Goal: Use online tool/utility: Utilize a website feature to perform a specific function

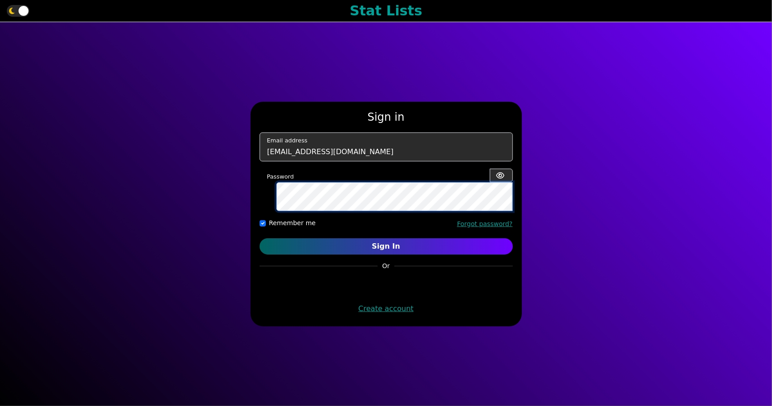
click at [259, 238] on button "Sign In" at bounding box center [385, 246] width 253 height 16
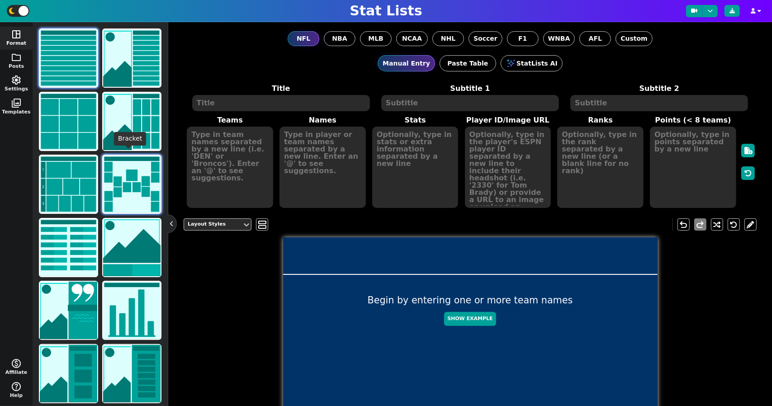
scroll to position [64, 0]
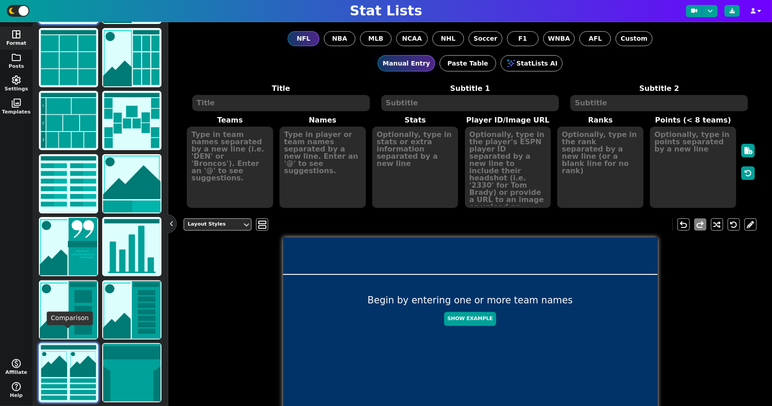
click at [84, 368] on img at bounding box center [68, 372] width 57 height 57
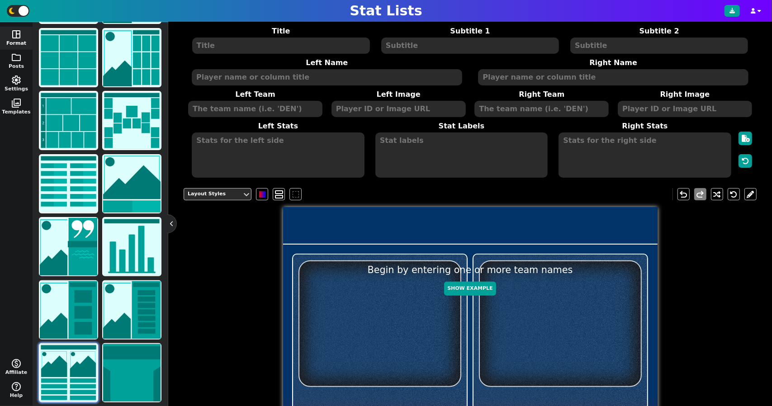
scroll to position [53, 0]
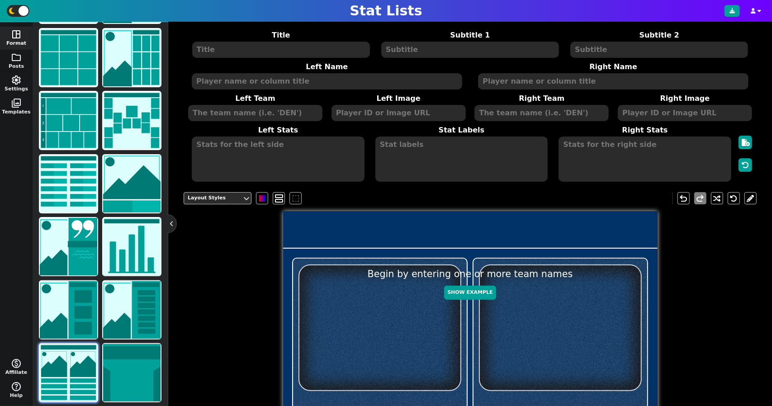
click at [278, 153] on textarea at bounding box center [278, 159] width 172 height 45
type textarea "T"
click at [274, 112] on textarea at bounding box center [255, 113] width 134 height 16
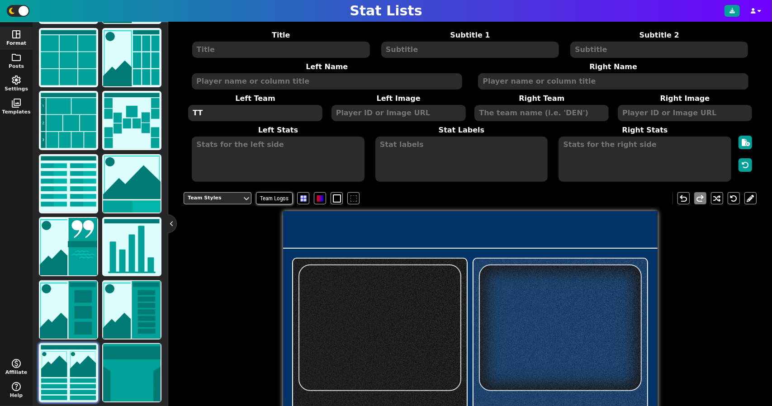
type textarea "TT"
click at [395, 118] on textarea at bounding box center [398, 113] width 134 height 16
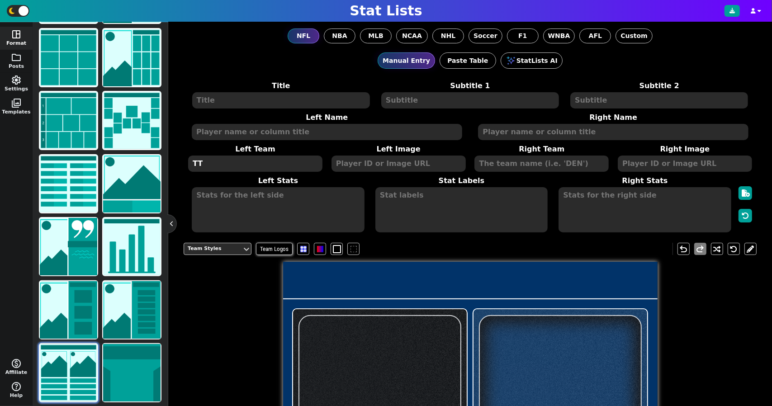
scroll to position [0, 0]
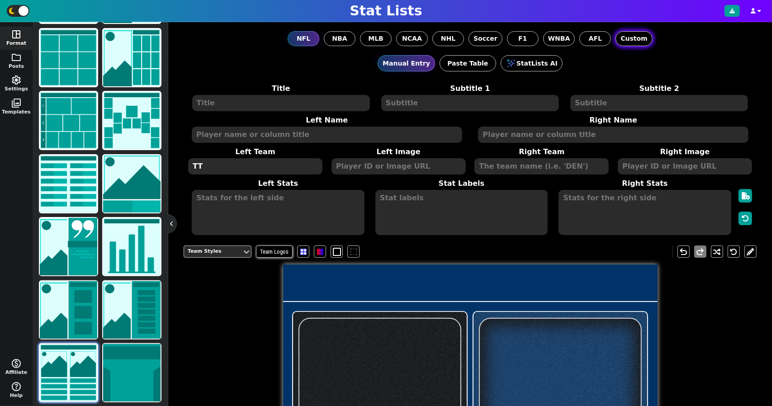
click at [624, 42] on span "Custom" at bounding box center [633, 38] width 27 height 9
click at [0, 0] on input "Custom" at bounding box center [0, 0] width 0 height 0
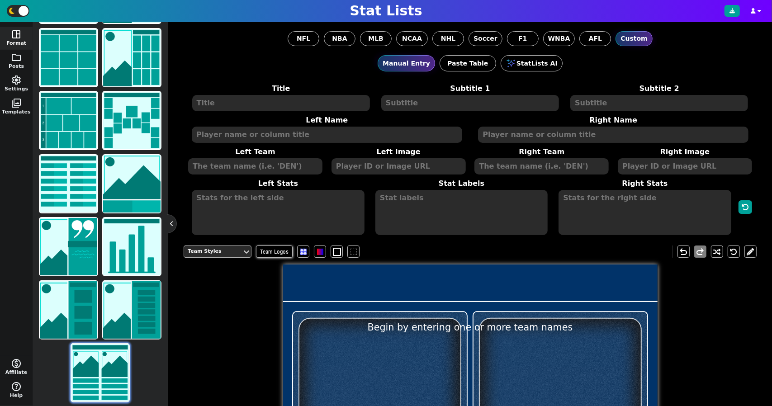
click at [282, 171] on textarea at bounding box center [255, 166] width 134 height 16
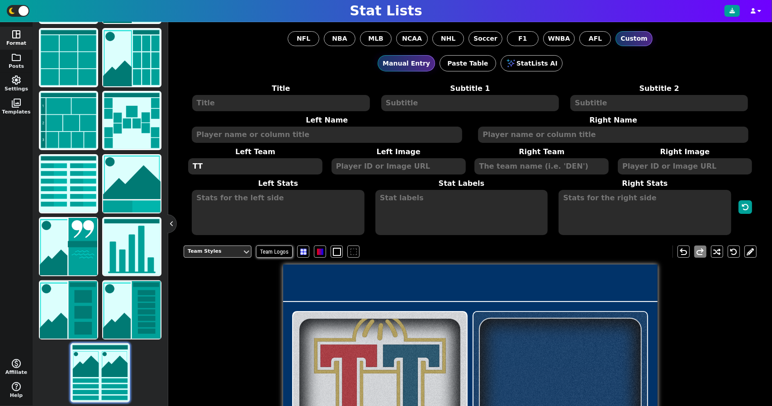
type textarea "TT"
click at [397, 161] on textarea at bounding box center [398, 166] width 134 height 16
type textarea "S"
click at [509, 169] on textarea at bounding box center [541, 166] width 134 height 16
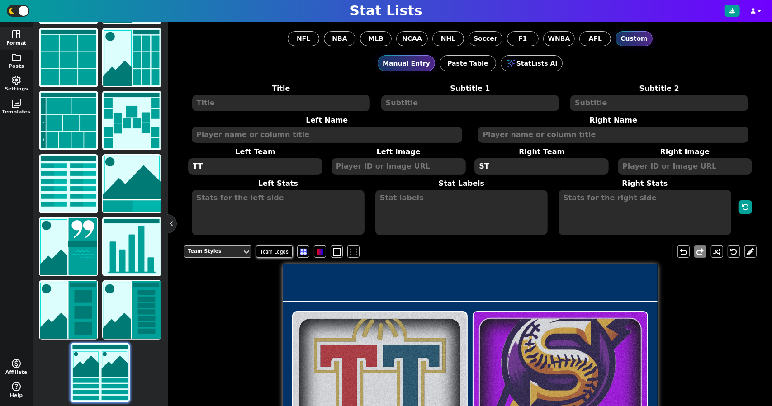
type textarea "ST"
click at [306, 104] on textarea at bounding box center [281, 103] width 178 height 16
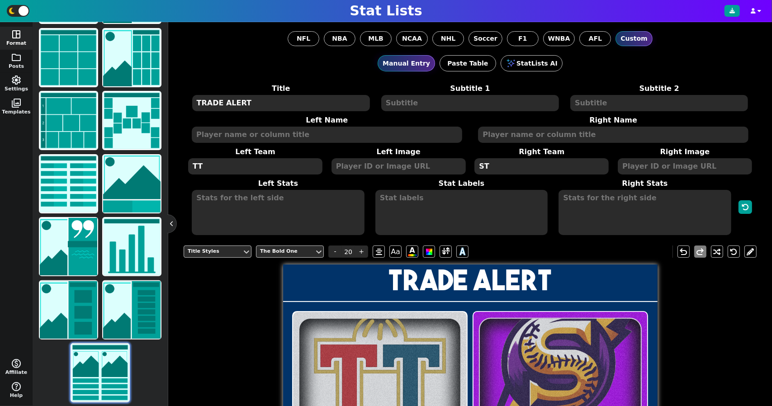
type textarea "TRADE ALERT"
click at [342, 271] on h1 "TRADE ALERT" at bounding box center [470, 280] width 374 height 28
click at [236, 248] on div "Title Styles" at bounding box center [213, 252] width 51 height 8
click at [336, 275] on h1 "TRADE ALERT" at bounding box center [470, 280] width 374 height 28
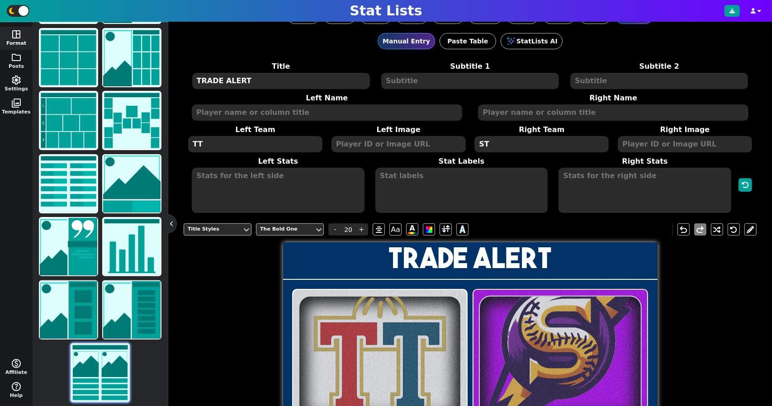
scroll to position [4, 0]
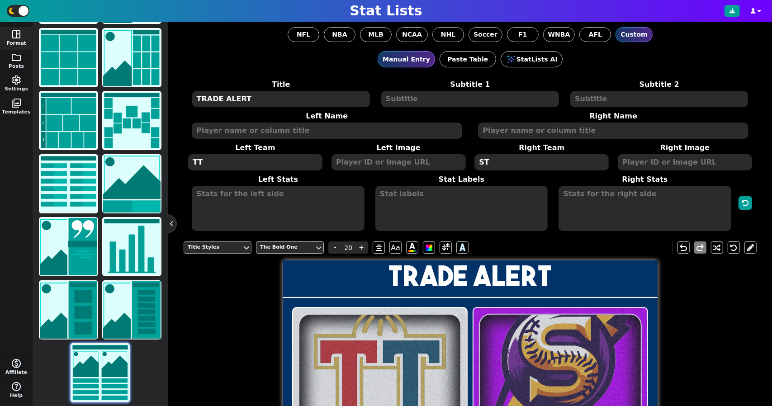
click at [208, 248] on div "Title Styles" at bounding box center [213, 248] width 51 height 8
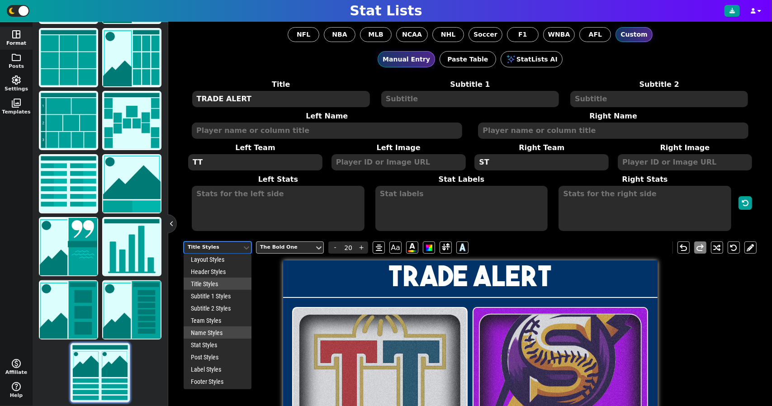
scroll to position [1, 0]
click at [215, 357] on div "Post Styles" at bounding box center [218, 358] width 68 height 12
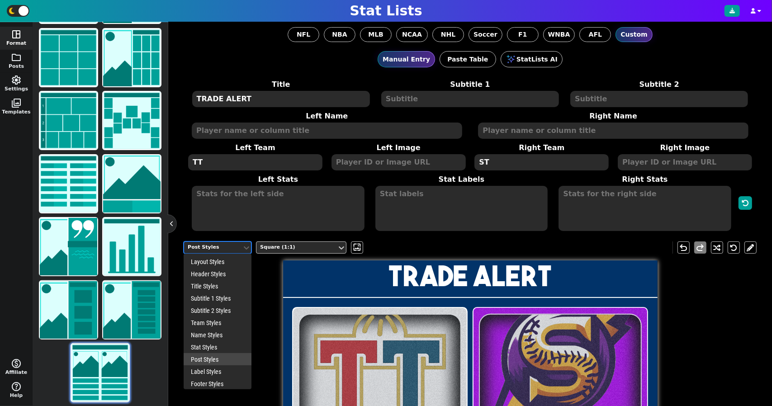
click at [240, 241] on div "Post Styles" at bounding box center [213, 247] width 58 height 12
click at [227, 262] on div "Layout Styles" at bounding box center [218, 261] width 68 height 12
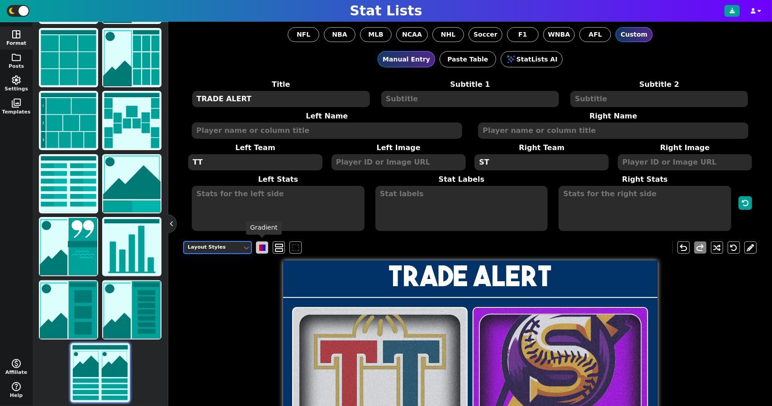
click at [262, 245] on span at bounding box center [262, 248] width 6 height 6
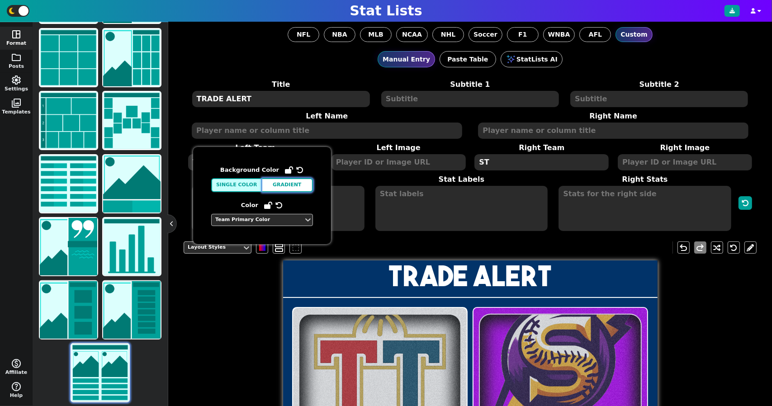
click at [278, 184] on button "Gradient" at bounding box center [287, 185] width 51 height 14
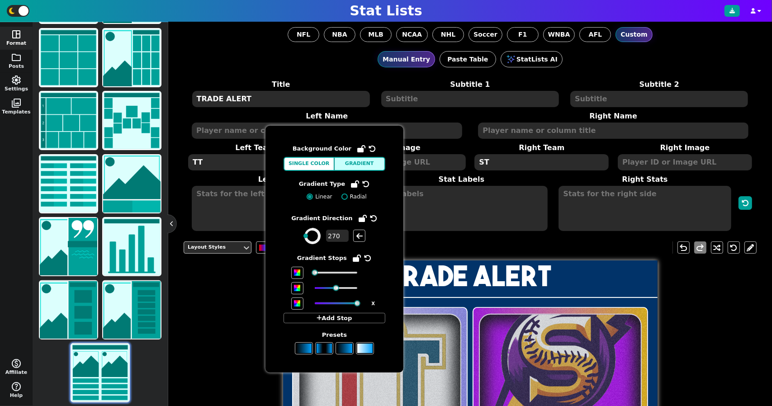
click at [348, 195] on label "Radial" at bounding box center [352, 197] width 30 height 8
click at [348, 195] on input "Radial" at bounding box center [344, 196] width 6 height 6
radio input "true"
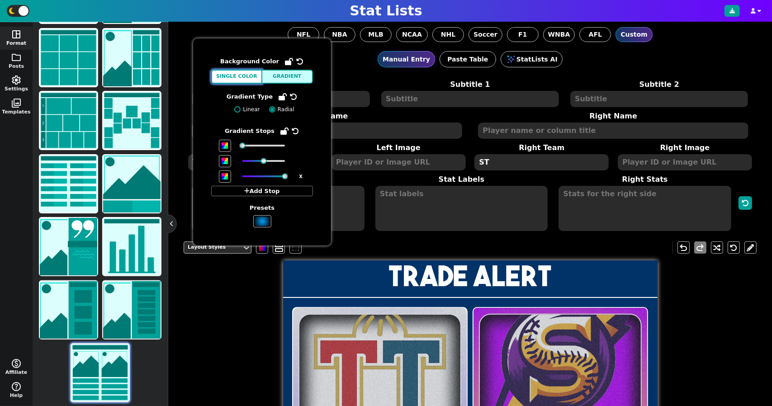
click at [251, 74] on button "Single Color" at bounding box center [236, 77] width 51 height 14
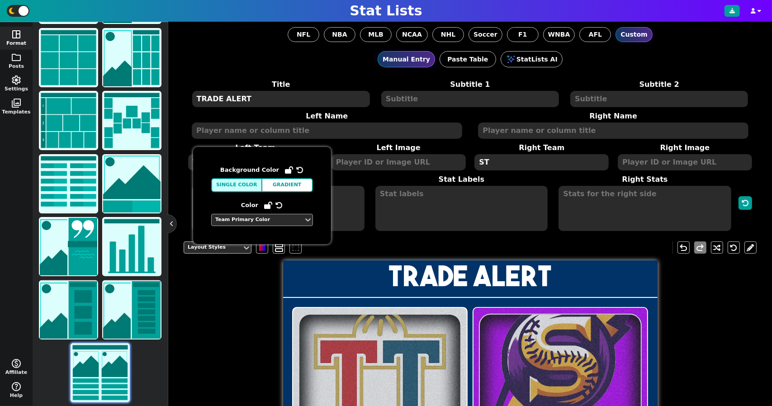
click at [276, 214] on div "Team Primary Color" at bounding box center [258, 220] width 92 height 12
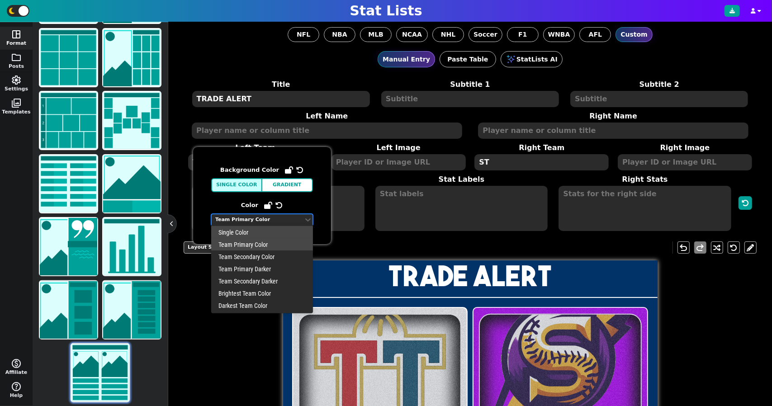
click at [261, 234] on div "Single Color" at bounding box center [262, 232] width 102 height 12
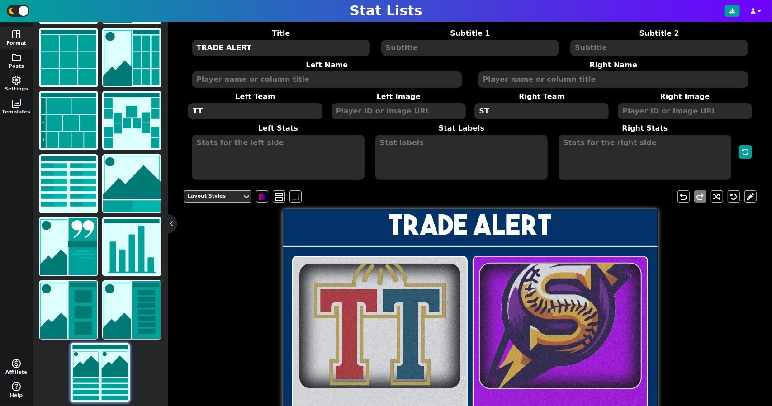
scroll to position [31, 0]
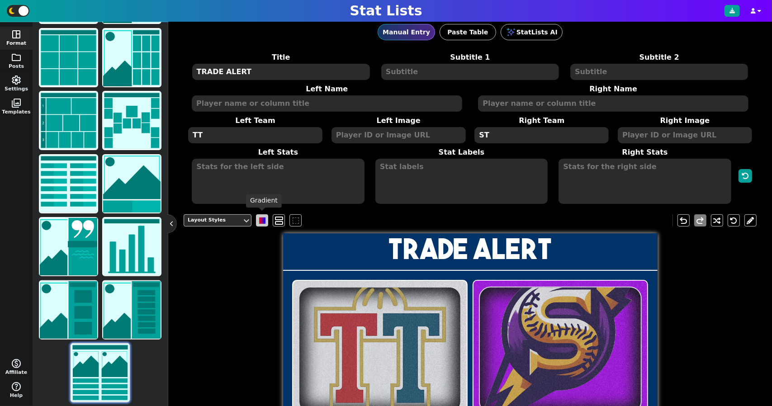
click at [265, 222] on span at bounding box center [262, 220] width 6 height 6
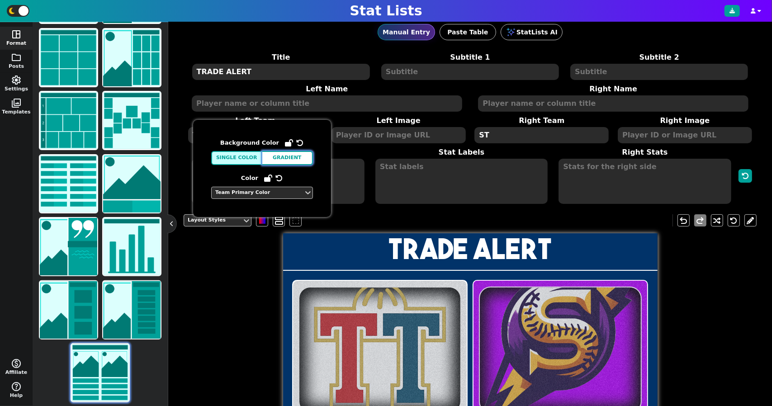
click at [273, 157] on button "Gradient" at bounding box center [287, 158] width 51 height 14
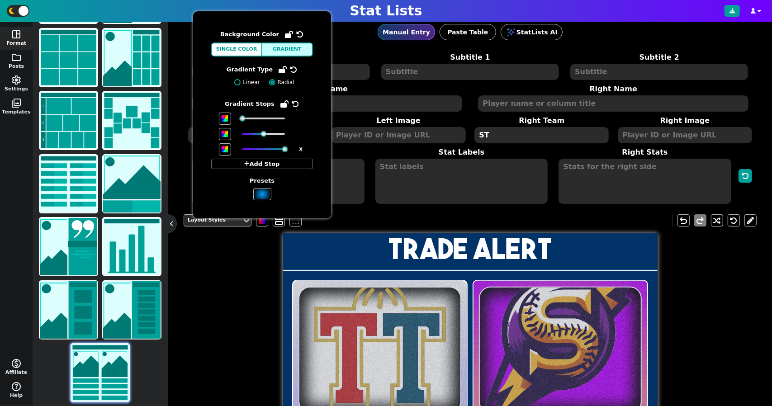
click at [248, 57] on div "Background Color Single Color Gradient Gradient Type Linear Radial Gradient Sto…" at bounding box center [262, 114] width 102 height 171
click at [251, 48] on button "Single Color" at bounding box center [236, 49] width 51 height 14
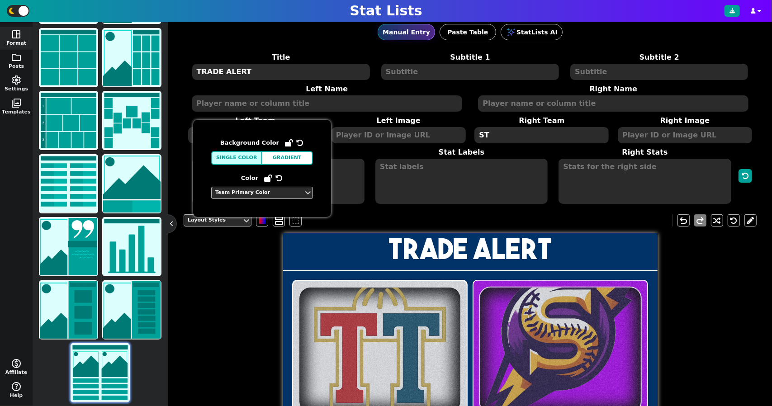
click at [268, 175] on icon at bounding box center [268, 178] width 8 height 7
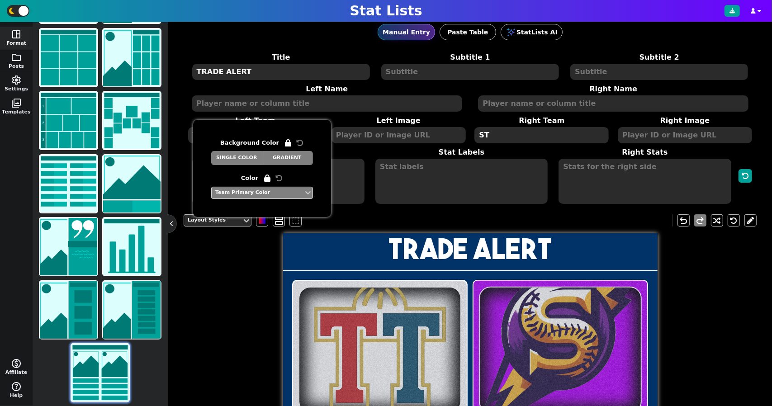
click at [268, 174] on span at bounding box center [267, 178] width 9 height 10
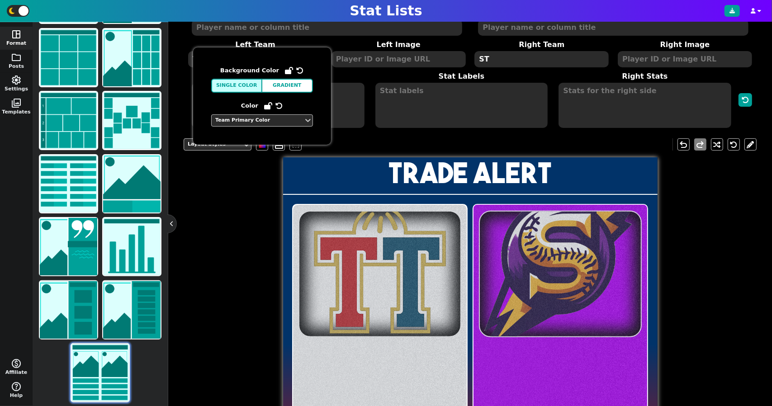
scroll to position [101, 0]
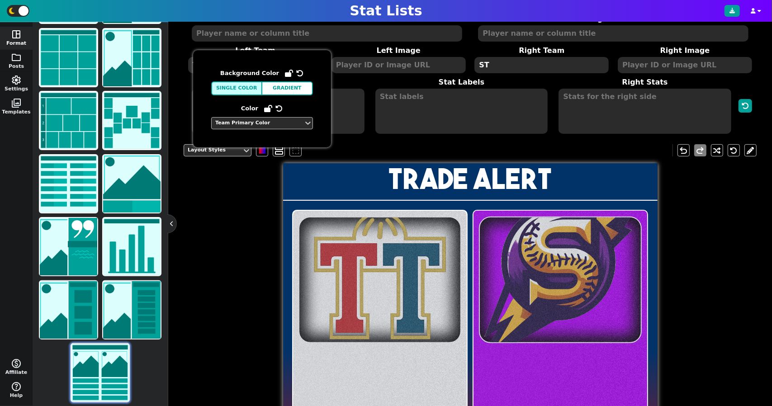
click at [283, 229] on div at bounding box center [470, 369] width 374 height 337
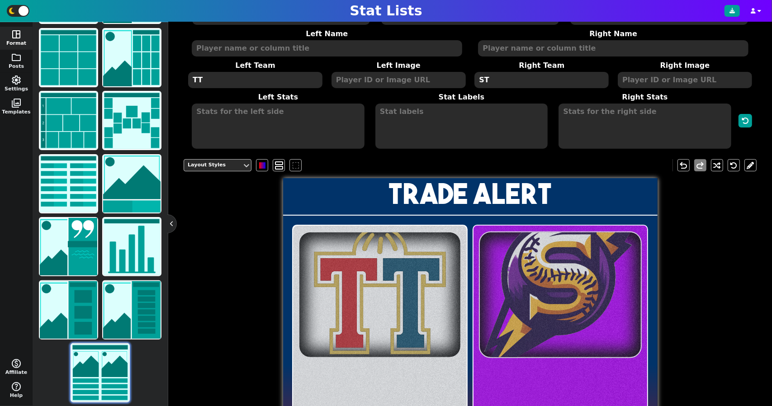
scroll to position [79, 0]
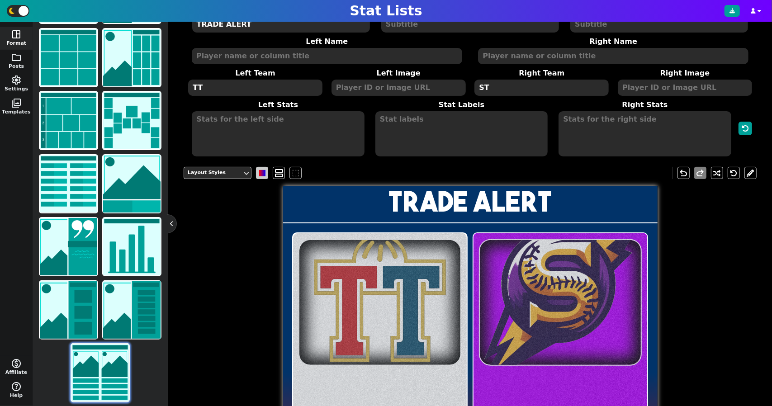
click at [260, 173] on span at bounding box center [262, 173] width 6 height 6
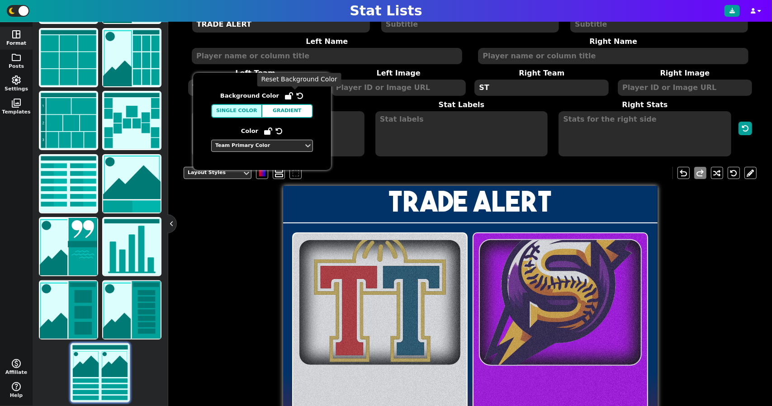
click at [297, 99] on span at bounding box center [299, 96] width 9 height 10
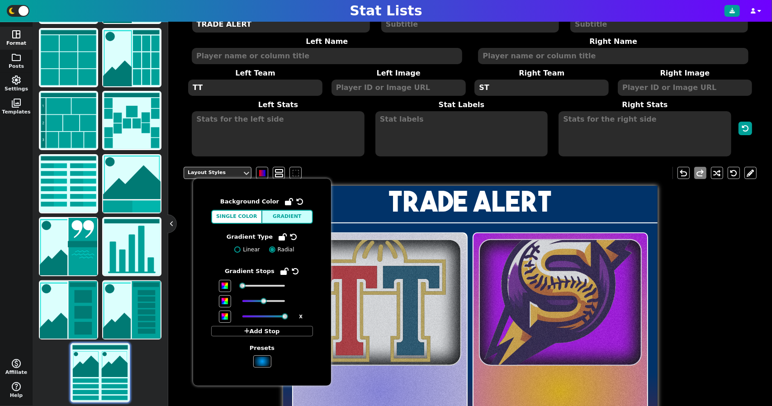
click at [390, 234] on div at bounding box center [380, 391] width 174 height 316
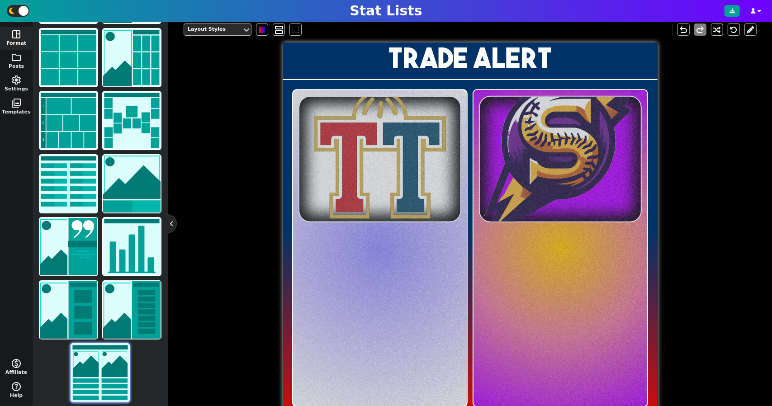
scroll to position [0, 0]
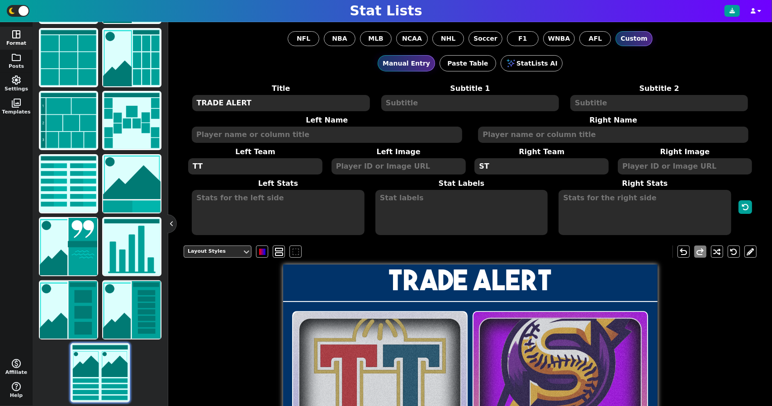
click at [230, 250] on div "Layout Styles" at bounding box center [213, 252] width 51 height 8
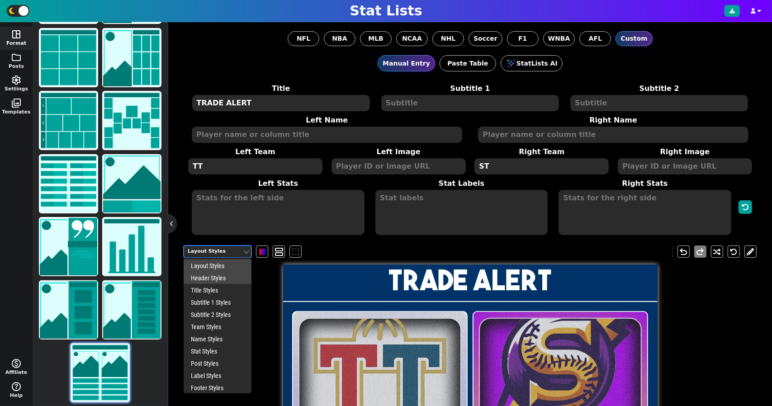
click at [216, 277] on div "Header Styles" at bounding box center [218, 278] width 68 height 12
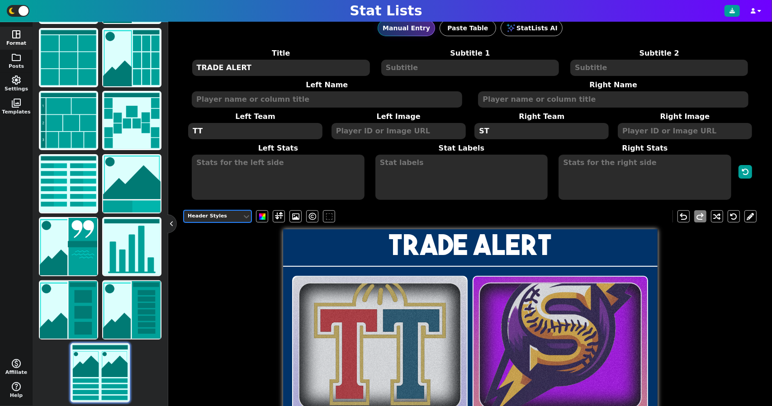
scroll to position [36, 0]
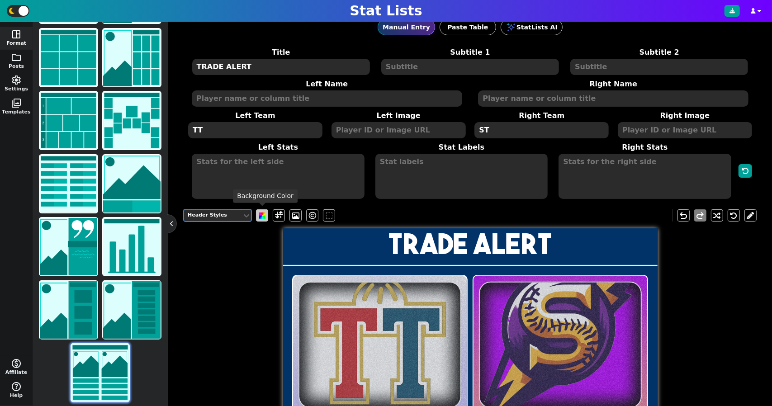
click at [260, 214] on span at bounding box center [262, 215] width 6 height 6
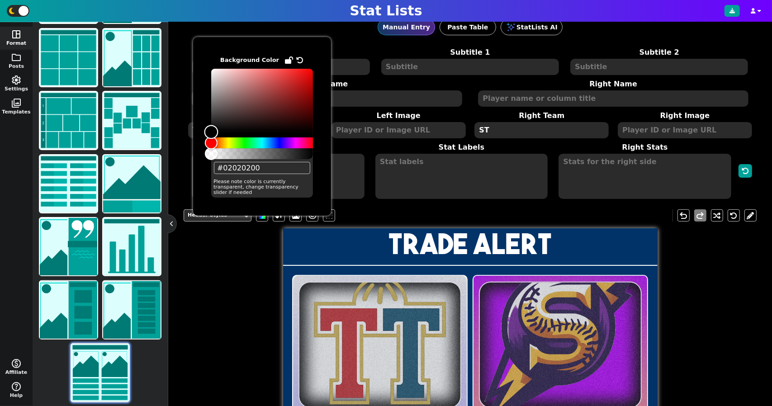
type input "#00000000"
drag, startPoint x: 212, startPoint y: 132, endPoint x: 166, endPoint y: 136, distance: 46.8
click at [166, 136] on body "Stat Lists space_dashboard Format folder Posts settings Settings photo_library …" at bounding box center [386, 203] width 772 height 406
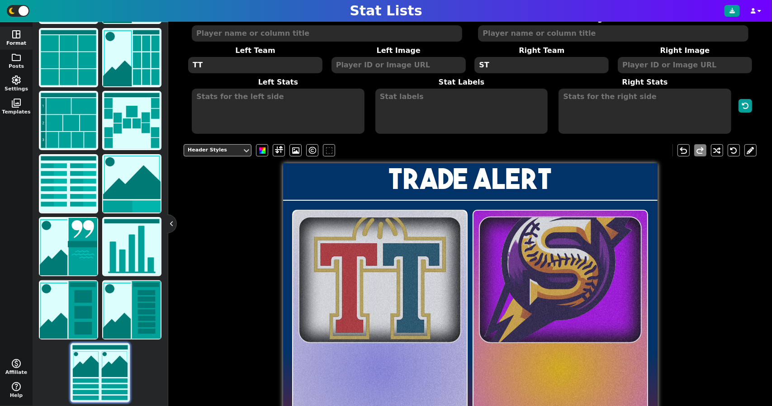
scroll to position [96, 0]
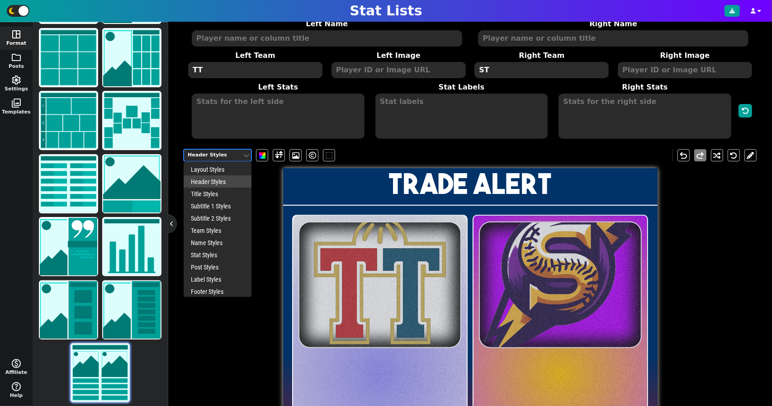
click at [240, 152] on div "Header Styles" at bounding box center [213, 155] width 58 height 12
click at [213, 268] on div "Post Styles" at bounding box center [218, 267] width 68 height 12
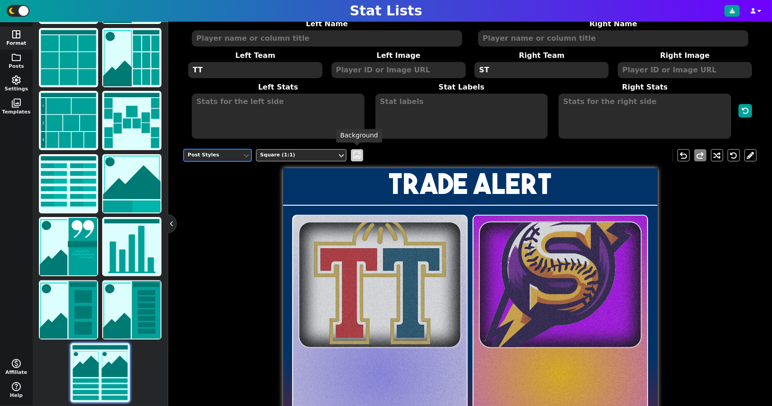
click at [359, 157] on span "wallpaper" at bounding box center [356, 155] width 9 height 9
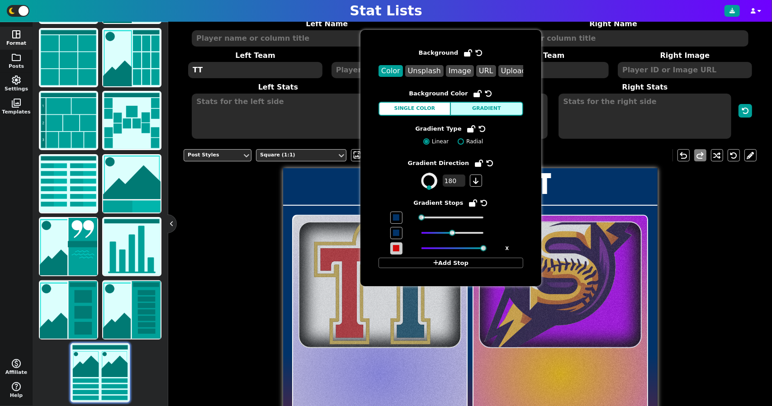
click at [396, 245] on span at bounding box center [396, 248] width 6 height 6
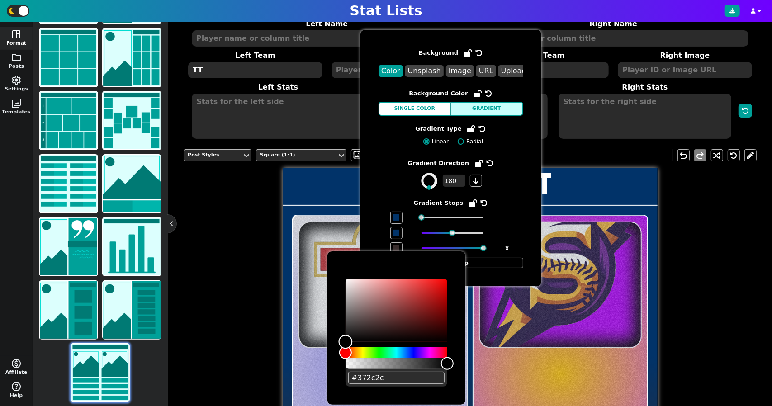
type input "#000000"
drag, startPoint x: 366, startPoint y: 328, endPoint x: 316, endPoint y: 384, distance: 74.9
click at [316, 384] on body "Stat Lists space_dashboard Format folder Posts settings Settings photo_library …" at bounding box center [386, 203] width 772 height 406
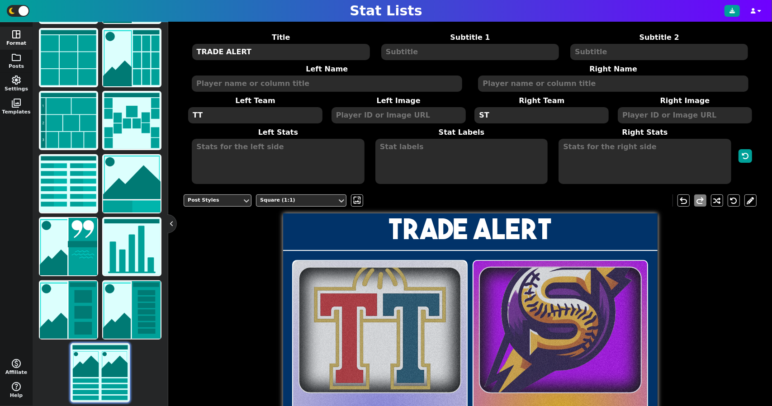
scroll to position [19, 0]
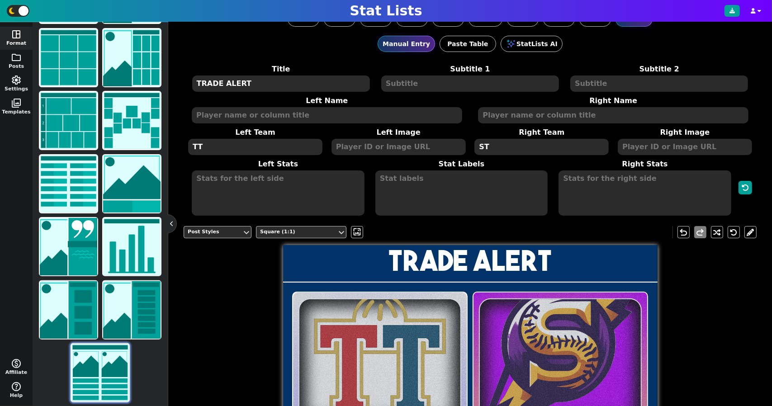
click at [307, 184] on textarea at bounding box center [278, 192] width 172 height 45
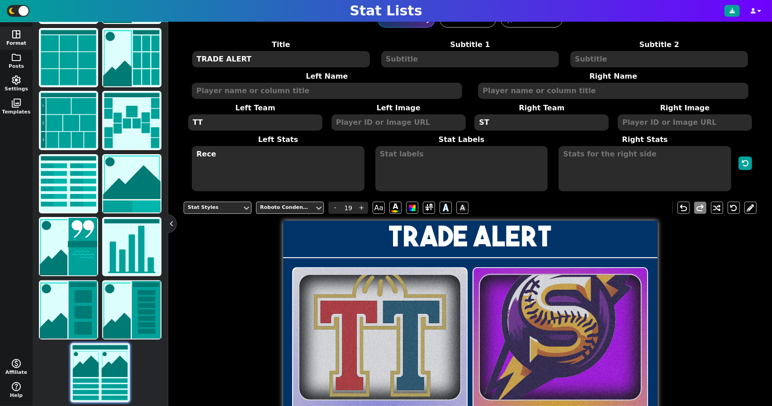
scroll to position [41, 0]
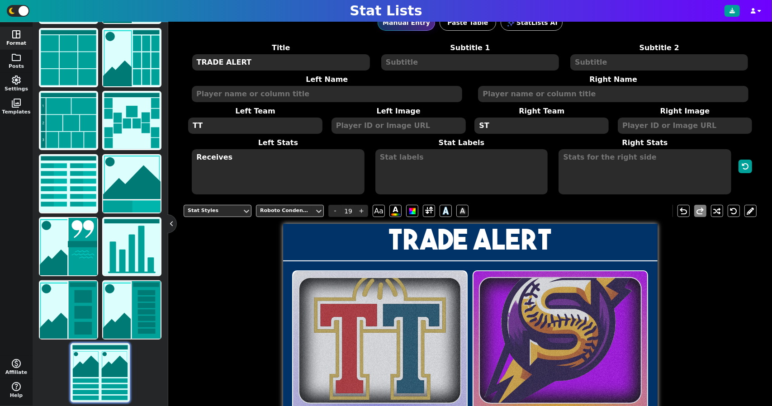
type textarea "Receives"
click at [420, 160] on textarea at bounding box center [461, 171] width 172 height 45
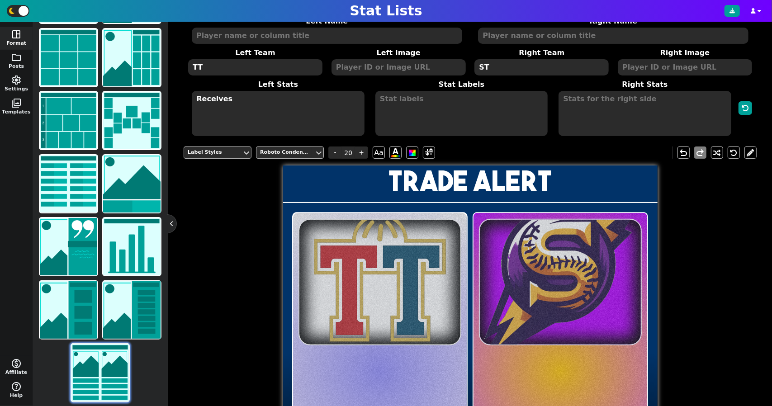
scroll to position [98, 0]
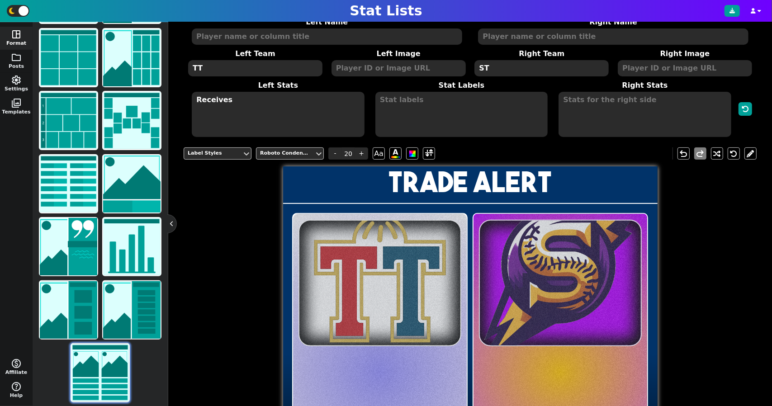
click at [285, 124] on textarea "Receives" at bounding box center [278, 114] width 172 height 45
type input "19"
type textarea "R"
click at [270, 41] on textarea at bounding box center [327, 36] width 270 height 16
type textarea "r"
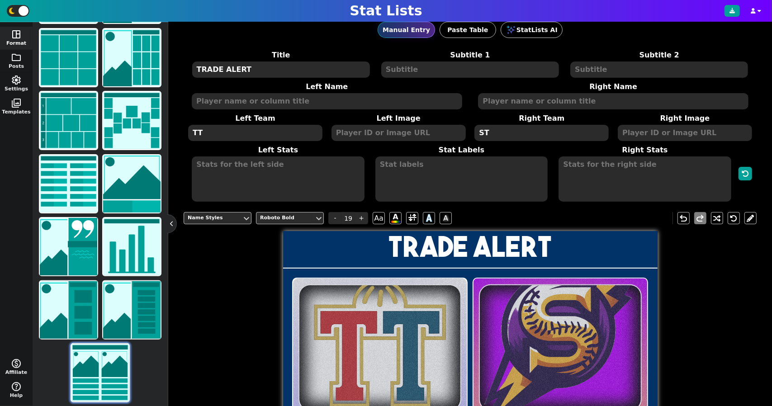
scroll to position [0, 0]
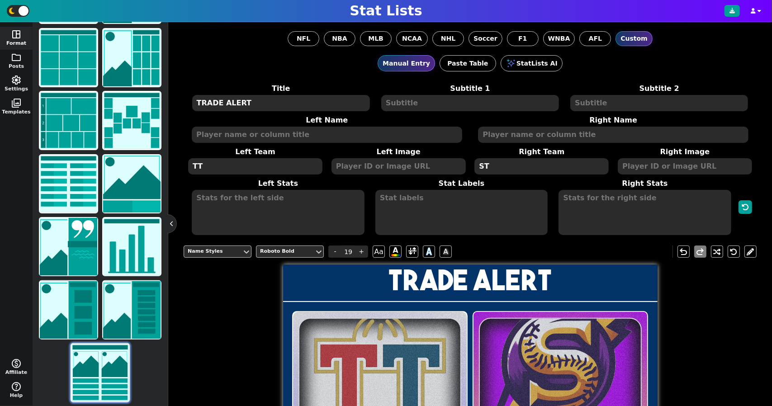
click at [409, 100] on textarea at bounding box center [470, 103] width 178 height 16
type input "10"
type textarea "2"
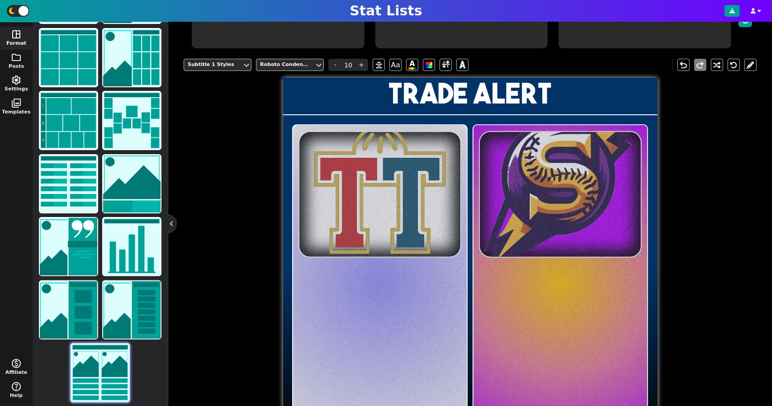
scroll to position [187, 0]
click at [377, 294] on div at bounding box center [470, 356] width 354 height 169
click at [361, 253] on div at bounding box center [380, 283] width 174 height 316
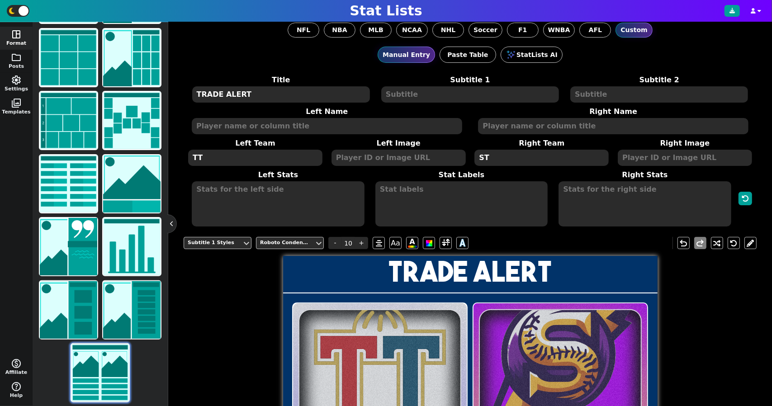
scroll to position [4, 0]
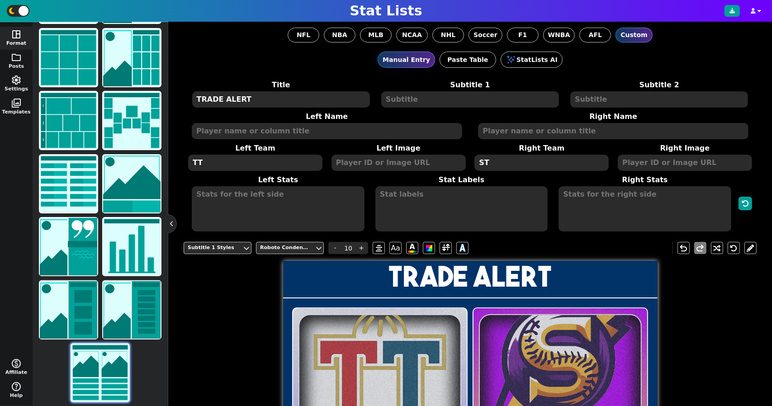
click at [310, 198] on textarea at bounding box center [278, 208] width 172 height 45
type textarea "a"
type input "19"
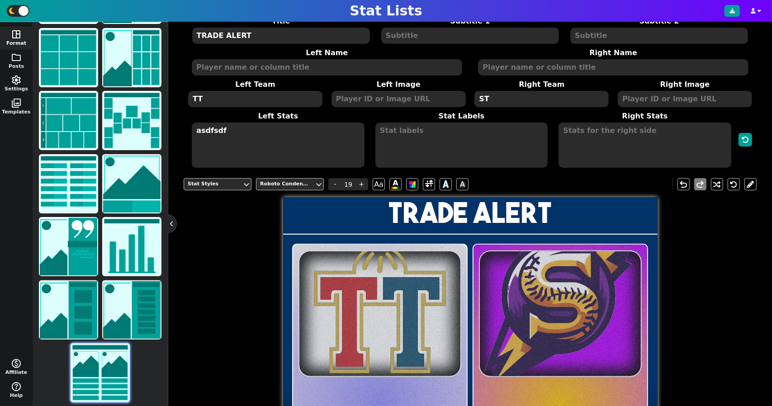
scroll to position [66, 0]
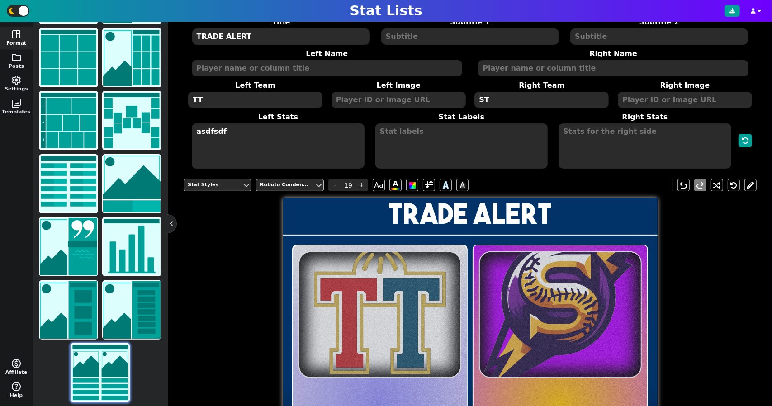
type textarea "asdfsdf"
click at [368, 183] on div "Stat Styles Roboto Condensed - 19 + Aa A A A" at bounding box center [328, 185] width 289 height 12
click at [360, 183] on span "+" at bounding box center [361, 185] width 14 height 12
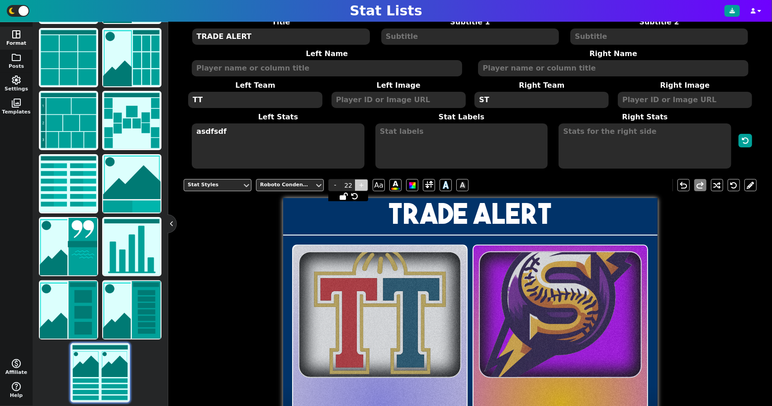
click at [360, 183] on span "+" at bounding box center [361, 185] width 14 height 12
type input "24"
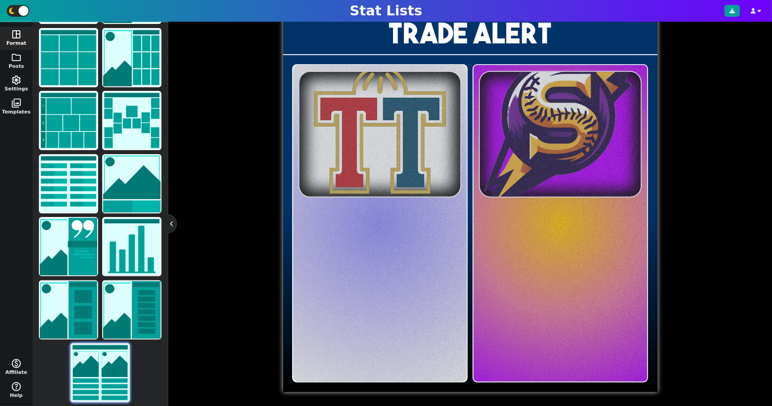
scroll to position [0, 0]
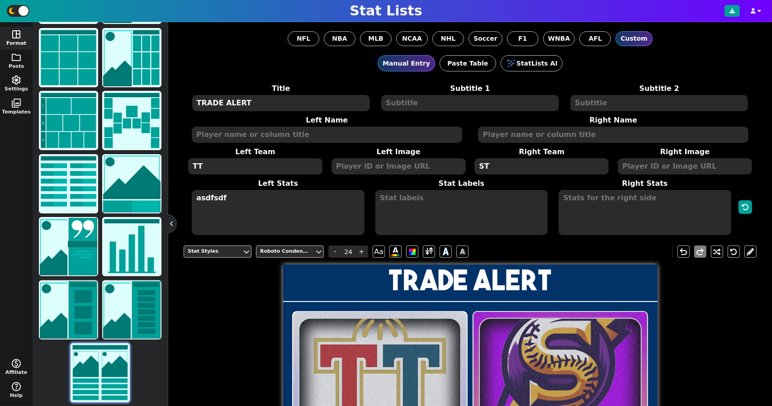
click at [284, 197] on textarea "asdfsdf" at bounding box center [278, 212] width 172 height 45
type textarea "a"
click at [456, 200] on textarea at bounding box center [461, 212] width 172 height 45
type textarea "a"
type input "20"
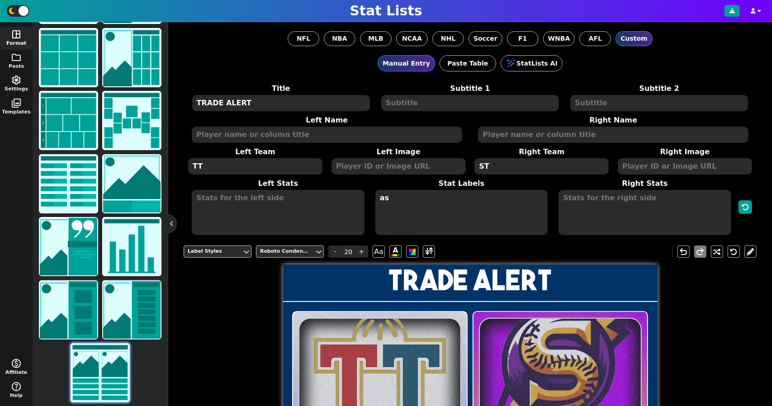
type textarea "a"
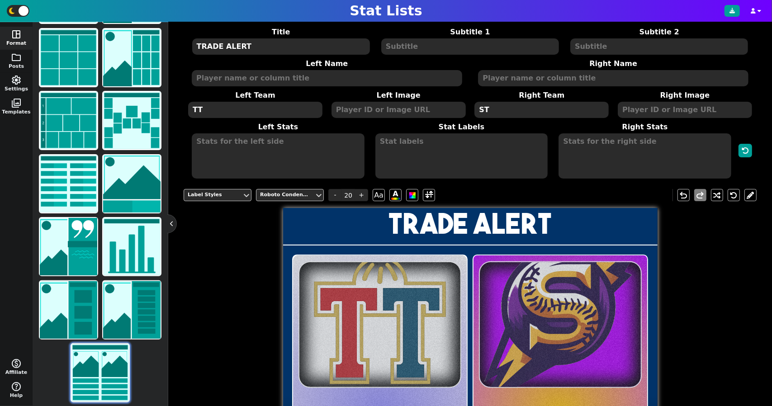
scroll to position [56, 0]
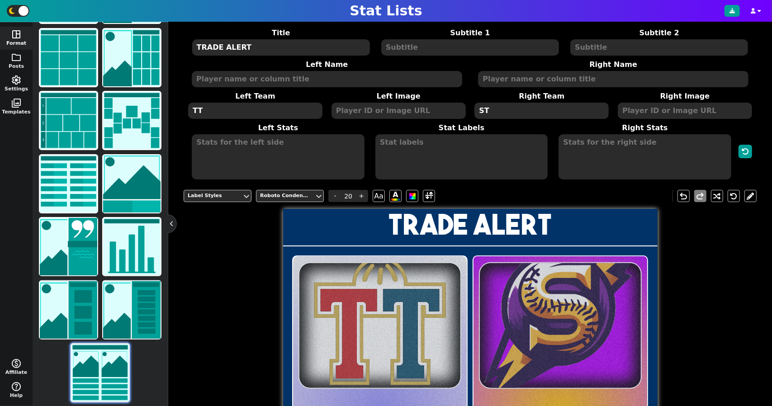
click at [299, 80] on textarea at bounding box center [327, 79] width 270 height 16
type input "19"
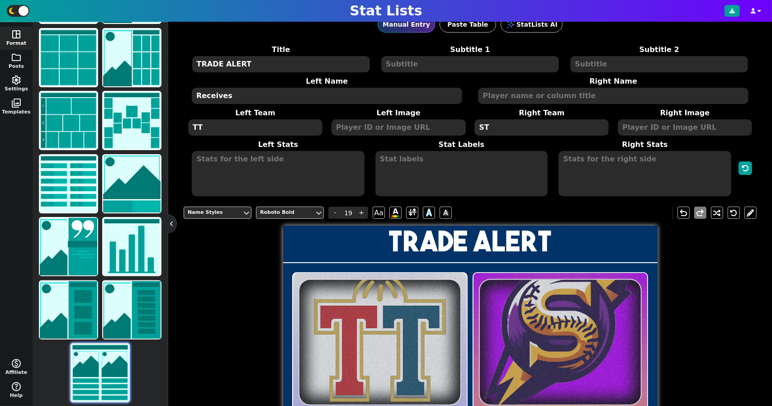
scroll to position [38, 0]
type textarea "Receives"
click at [555, 102] on textarea at bounding box center [613, 96] width 270 height 16
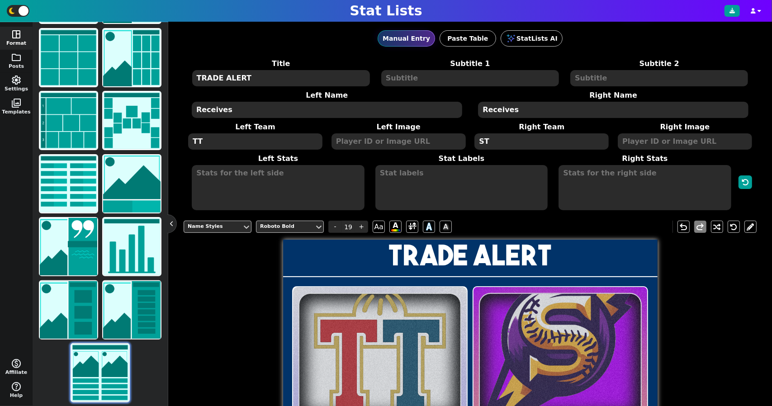
scroll to position [24, 0]
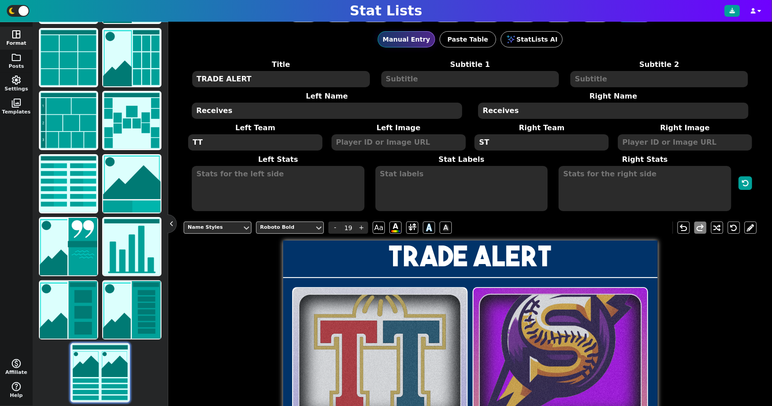
type textarea "Receives"
click at [308, 107] on textarea "Receives" at bounding box center [327, 111] width 270 height 16
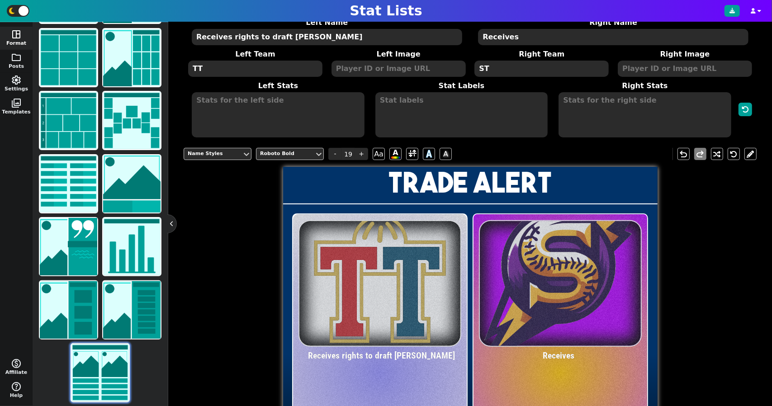
scroll to position [0, 0]
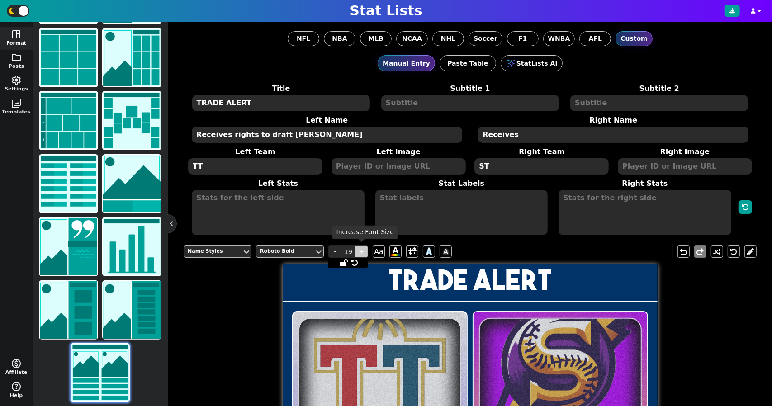
type textarea "Receives rights to draft Spencer Lorenz"
click at [363, 254] on span "+" at bounding box center [361, 251] width 14 height 12
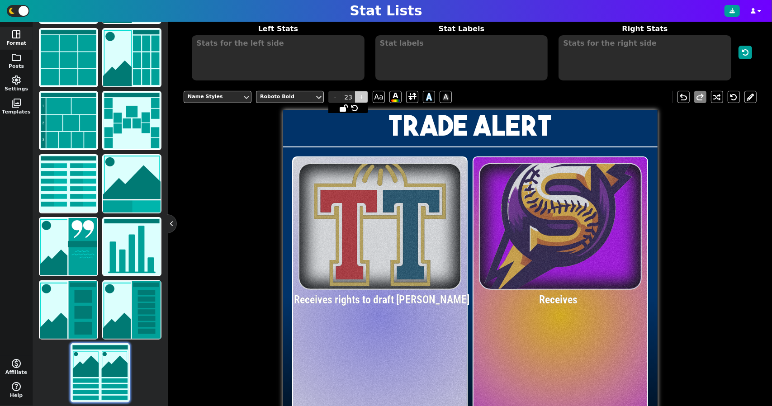
scroll to position [160, 0]
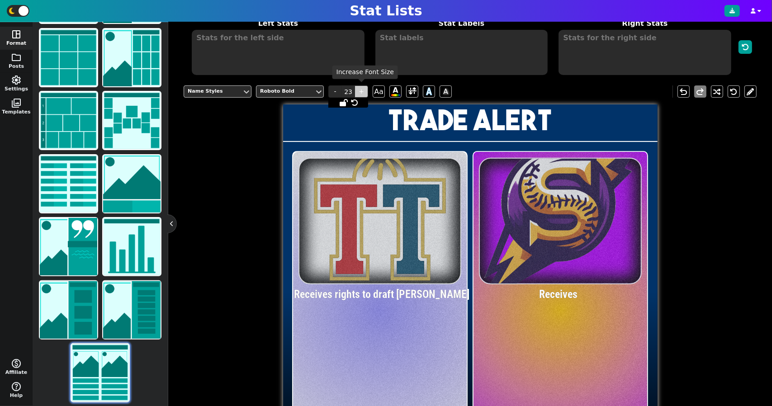
click at [354, 92] on span "+" at bounding box center [361, 91] width 14 height 12
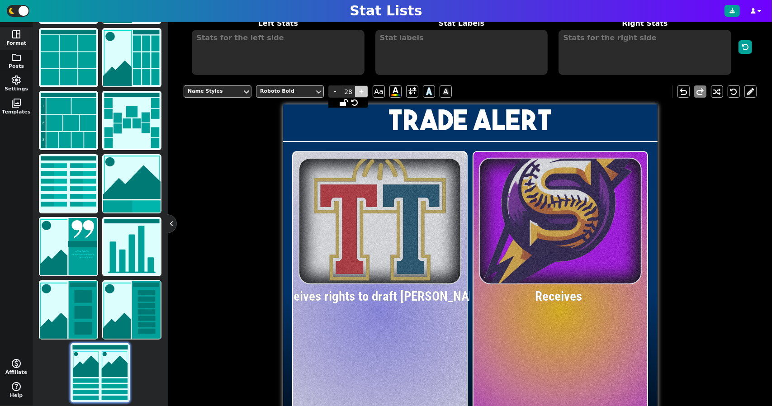
click at [354, 92] on span "+" at bounding box center [361, 91] width 14 height 12
type input "32"
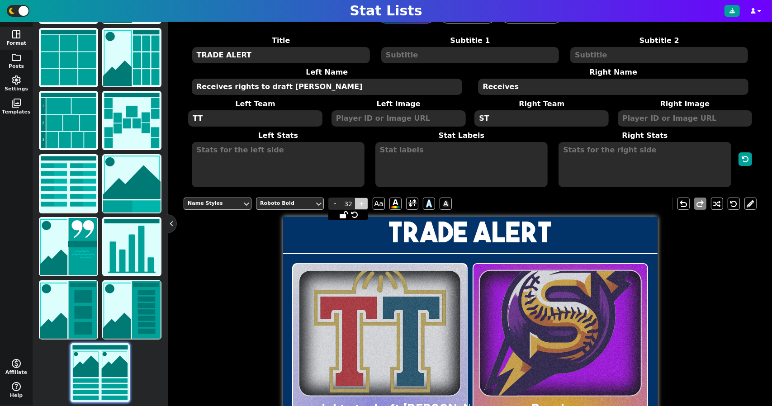
scroll to position [43, 0]
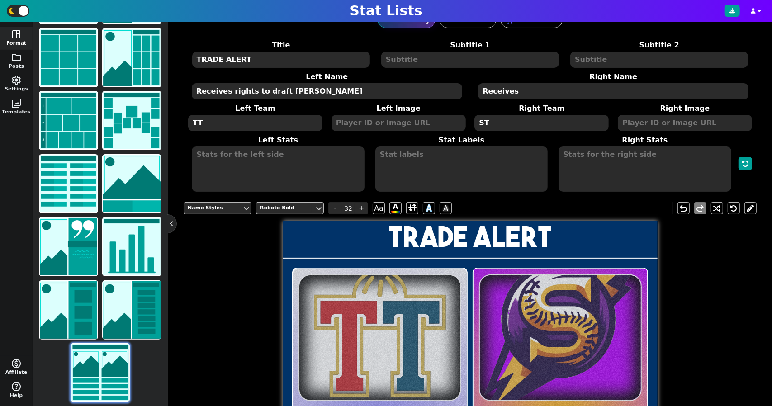
click at [247, 90] on textarea "Receives rights to draft Spencer Lorenz" at bounding box center [327, 91] width 270 height 16
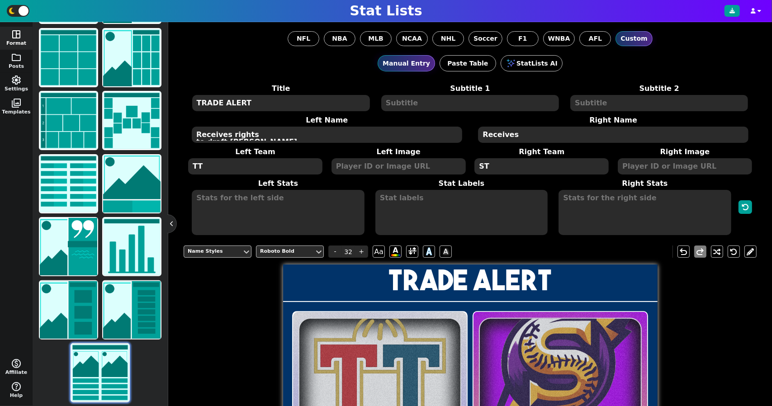
scroll to position [6, 0]
type textarea "Receives rights to draft Spencer Lorenz"
click at [571, 141] on textarea "Receives" at bounding box center [613, 135] width 270 height 16
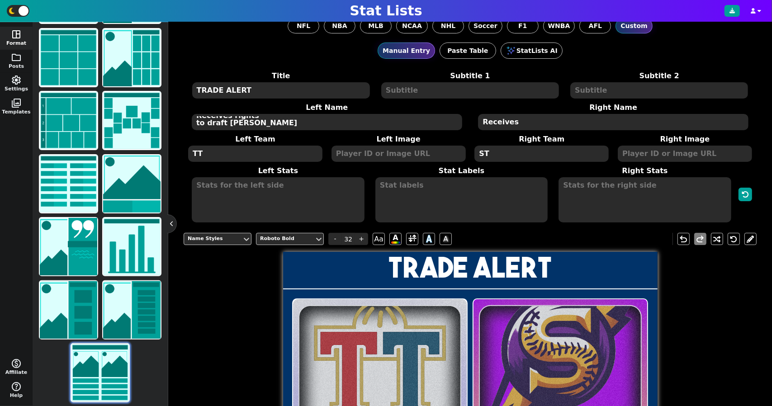
scroll to position [0, 0]
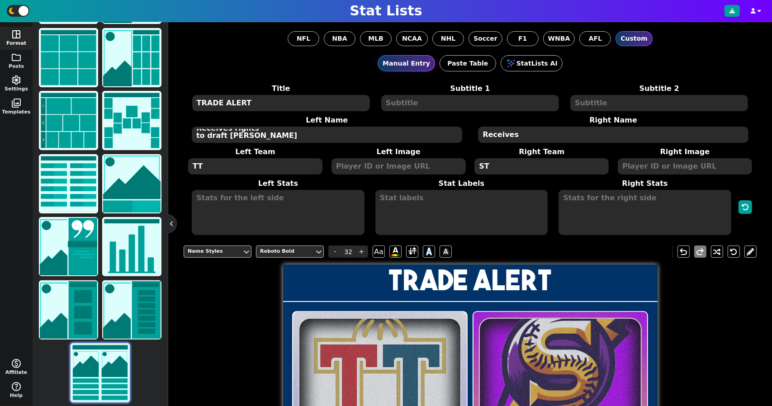
click at [283, 134] on textarea "Receives rights to draft Spencer Lorenz" at bounding box center [327, 135] width 270 height 16
click at [411, 246] on span at bounding box center [412, 251] width 8 height 11
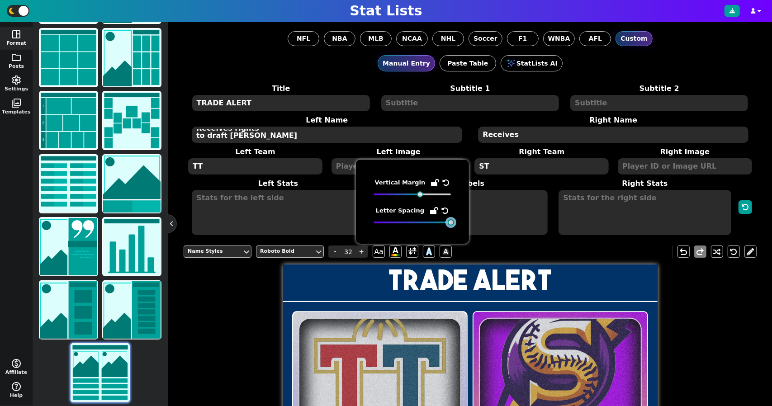
drag, startPoint x: 415, startPoint y: 220, endPoint x: 453, endPoint y: 232, distance: 39.3
click at [453, 232] on div "Vertical Margin Letter Spacing" at bounding box center [412, 202] width 113 height 84
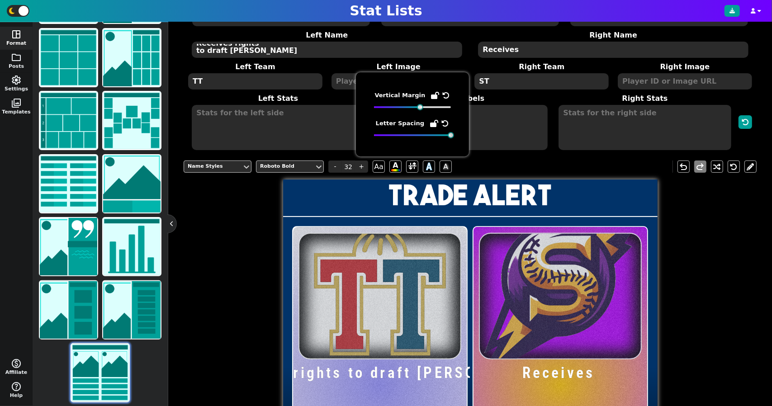
scroll to position [81, 0]
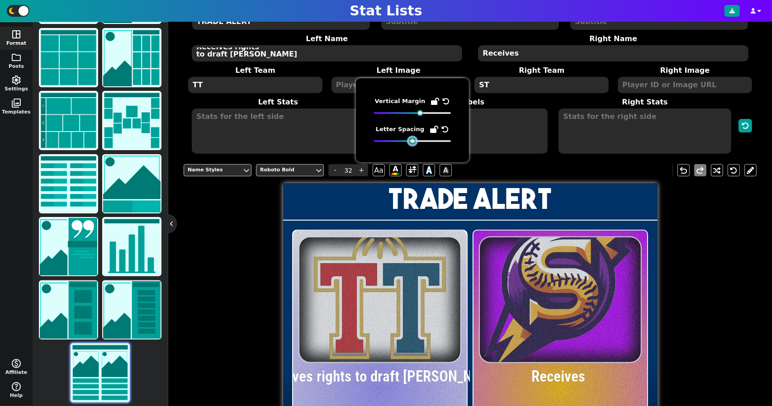
drag, startPoint x: 451, startPoint y: 143, endPoint x: 414, endPoint y: 139, distance: 37.3
click at [414, 139] on div at bounding box center [412, 141] width 6 height 6
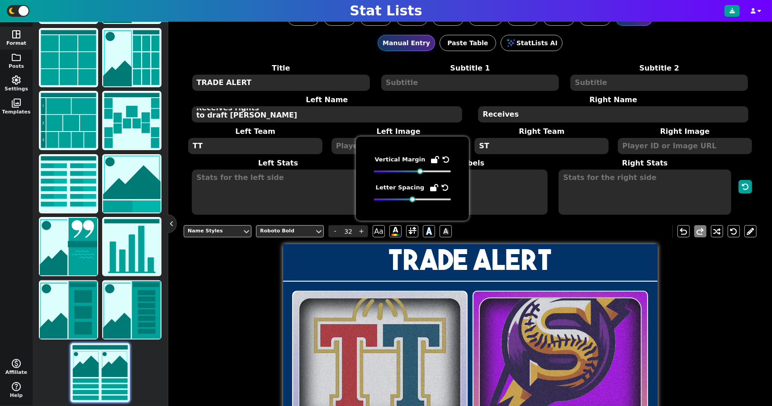
scroll to position [15, 0]
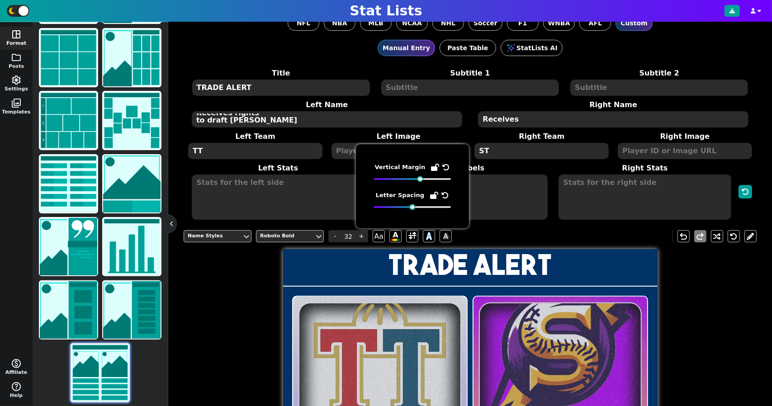
click at [284, 200] on textarea at bounding box center [278, 197] width 172 height 45
type input "24"
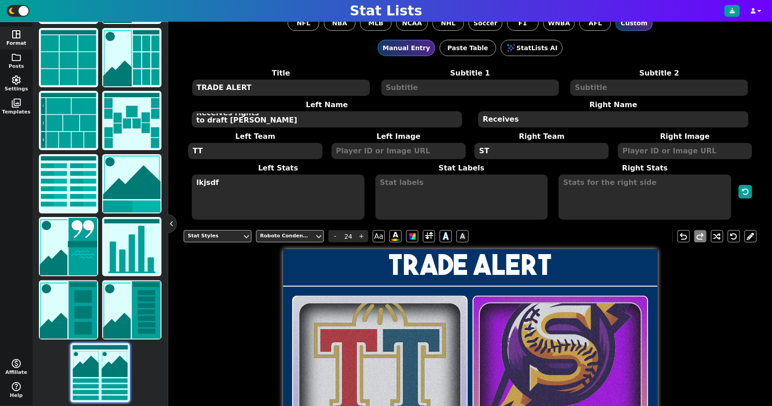
type textarea "lkjsdf"
click at [590, 193] on textarea at bounding box center [644, 197] width 172 height 45
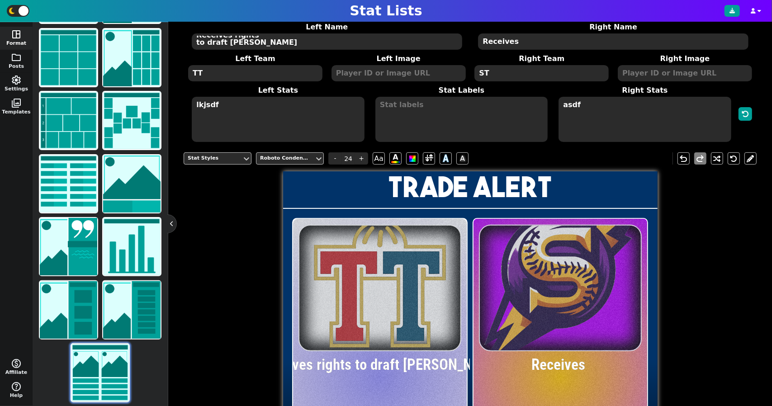
scroll to position [0, 0]
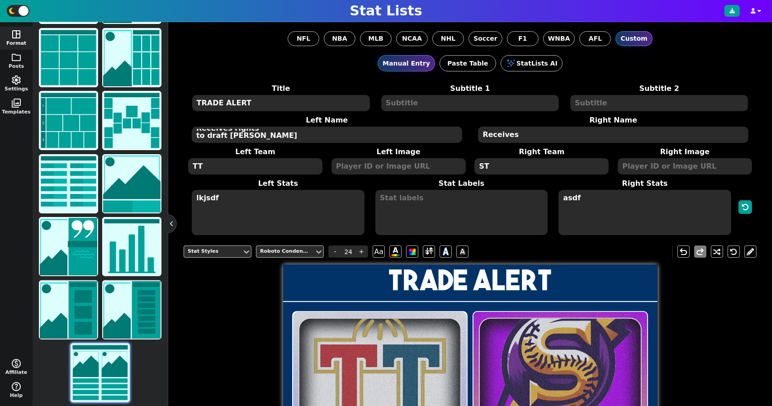
type textarea "asdf"
drag, startPoint x: 302, startPoint y: 133, endPoint x: 177, endPoint y: 127, distance: 124.9
click at [177, 127] on div "NFL NBA MLB NCAA NHL Soccer F1 WNBA AFL Custom Manual Entry Paste Table StatLis…" at bounding box center [470, 214] width 604 height 384
type textarea "TWIN TITANS RECEIVE:"
drag, startPoint x: 527, startPoint y: 138, endPoint x: 462, endPoint y: 160, distance: 68.5
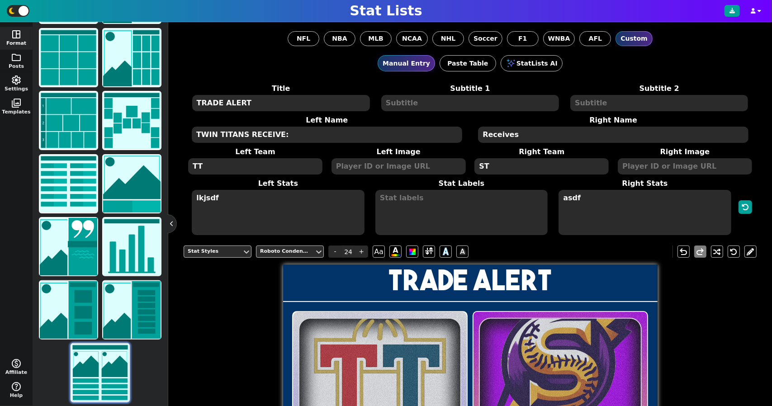
click at [462, 160] on span "Title TRADE ALERT Subtitle 1 Subtitle 2 Left Name TWIN TITANS RECEIVE: Right Na…" at bounding box center [470, 159] width 573 height 153
type textarea "STORM RECEIVE:"
drag, startPoint x: 253, startPoint y: 195, endPoint x: 175, endPoint y: 188, distance: 78.1
click at [175, 188] on div "NFL NBA MLB NCAA NHL Soccer F1 WNBA AFL Custom Manual Entry Paste Table StatLis…" at bounding box center [470, 214] width 604 height 384
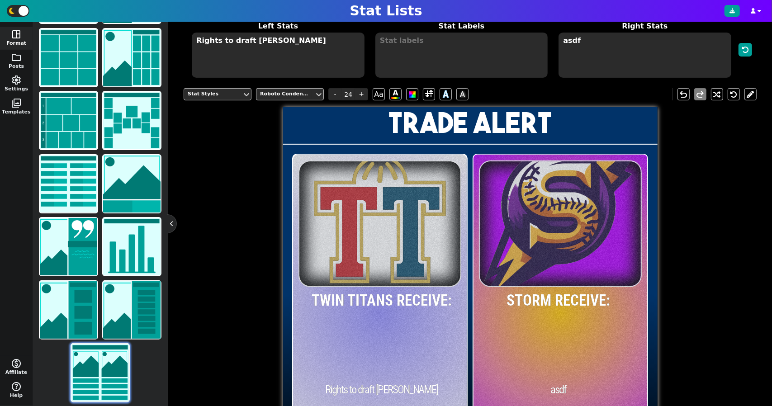
scroll to position [157, 0]
type textarea "Rights to draft Spencer Lorenz"
click at [359, 94] on span "+" at bounding box center [361, 95] width 14 height 12
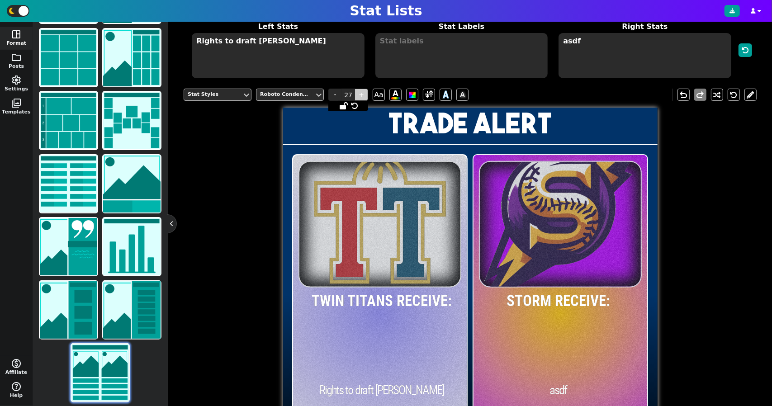
click at [359, 94] on span "+" at bounding box center [361, 95] width 14 height 12
click at [361, 94] on span "+" at bounding box center [361, 95] width 14 height 12
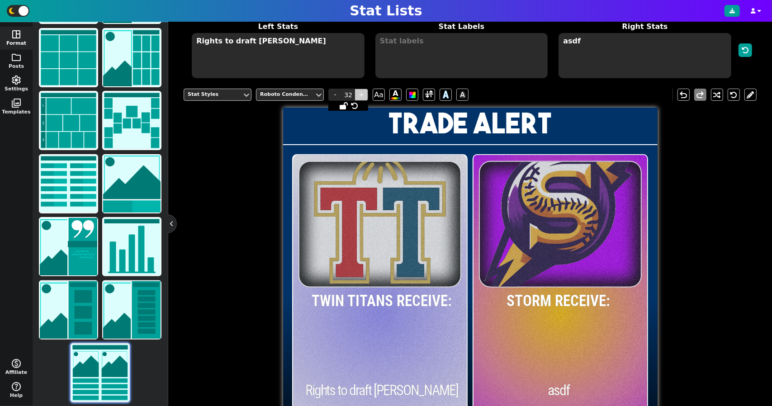
click at [361, 94] on span "+" at bounding box center [361, 95] width 14 height 12
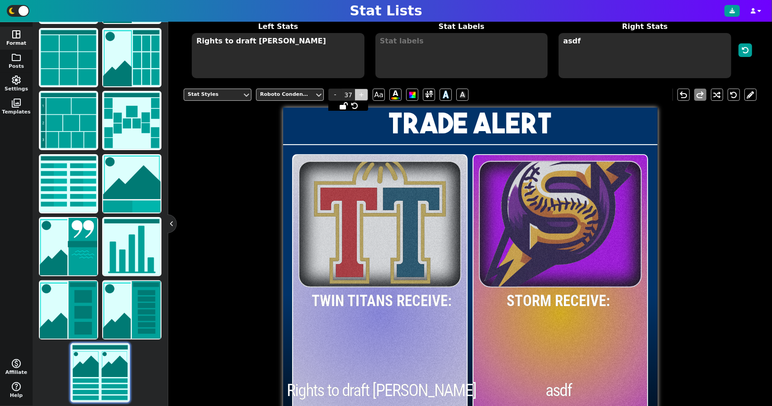
click at [361, 94] on span "+" at bounding box center [361, 95] width 14 height 12
click at [337, 95] on span "-" at bounding box center [335, 95] width 14 height 12
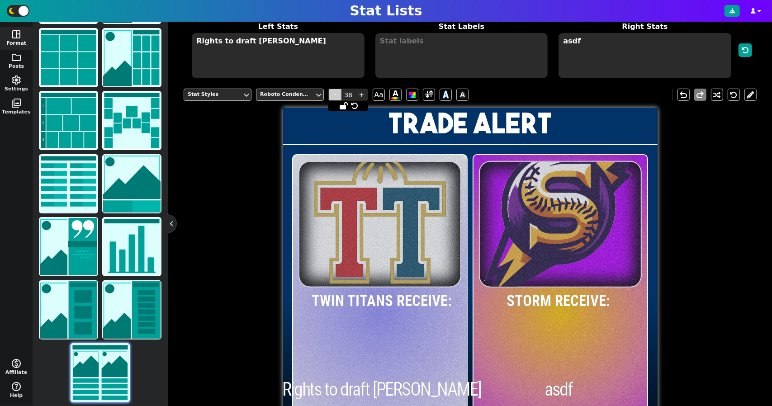
click at [337, 95] on span "-" at bounding box center [335, 95] width 14 height 12
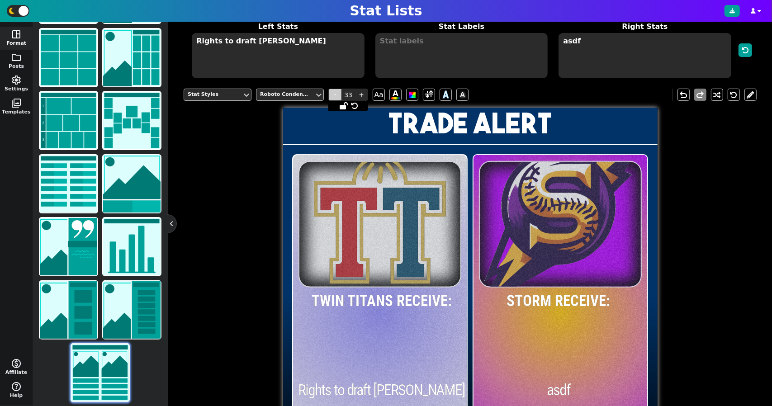
click at [337, 95] on span "-" at bounding box center [335, 95] width 14 height 12
type input "32"
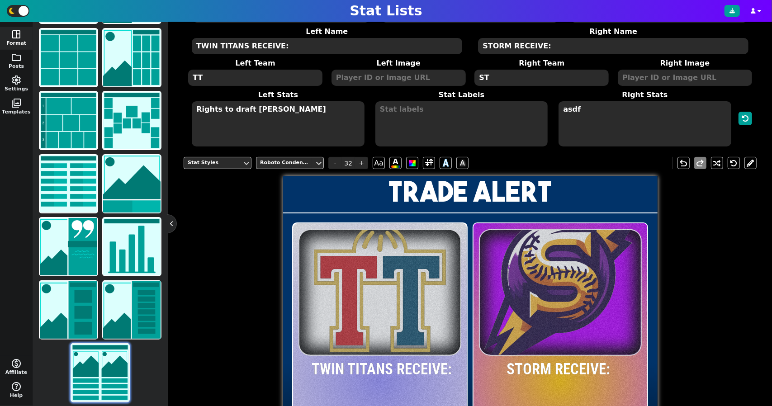
scroll to position [88, 0]
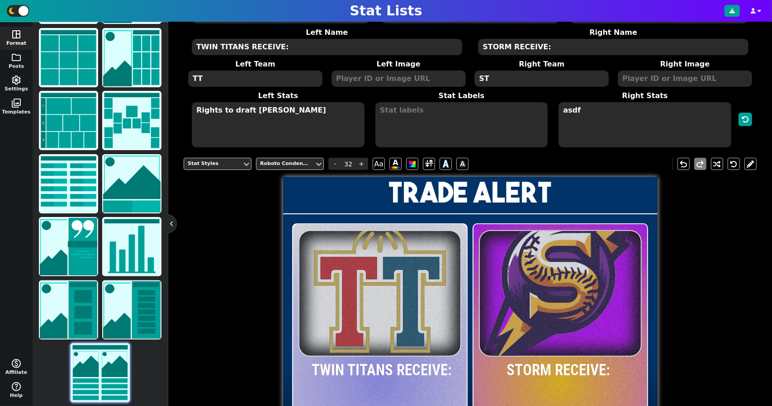
drag, startPoint x: 580, startPoint y: 102, endPoint x: 529, endPoint y: 114, distance: 52.1
click at [529, 114] on span "Left Stats Rights to draft Spencer Lorenz Stat Labels Right Stats asdf" at bounding box center [461, 119] width 550 height 58
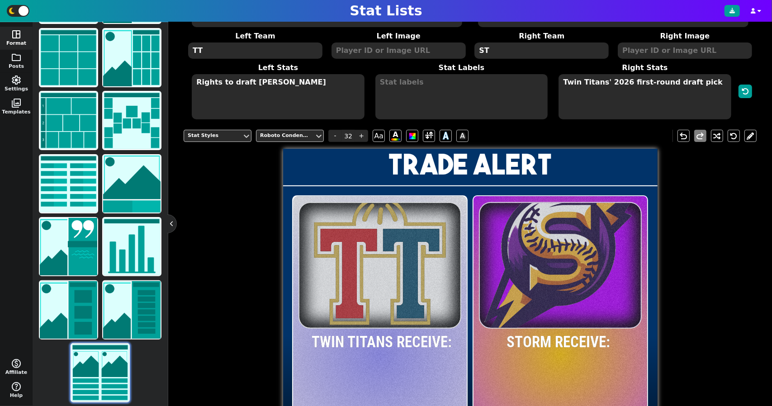
scroll to position [112, 0]
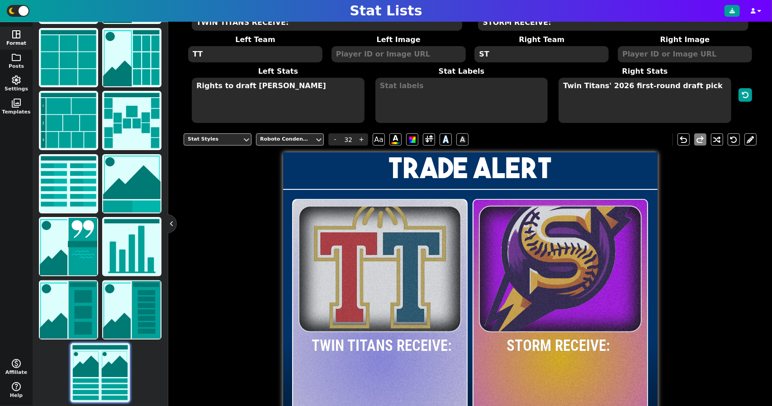
click at [620, 86] on textarea "Twin Titans' 2026 first-round draft pick" at bounding box center [644, 100] width 172 height 45
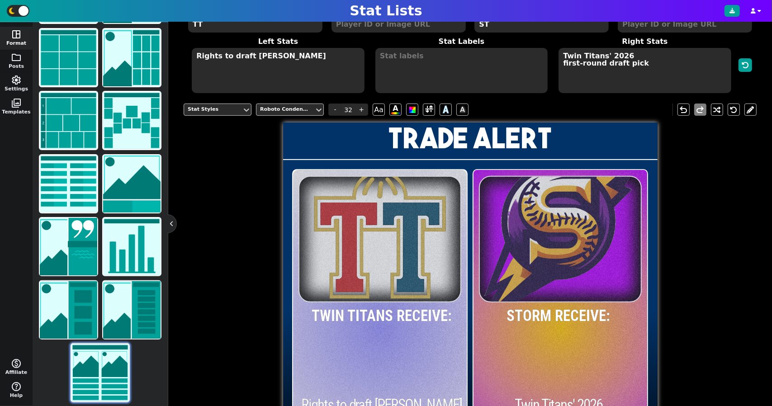
scroll to position [140, 0]
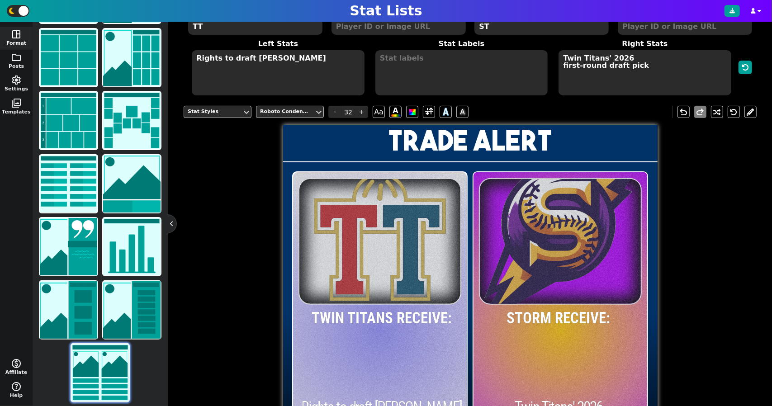
click at [652, 71] on textarea "Twin Titans' 2026 first-round draft pick" at bounding box center [644, 72] width 172 height 45
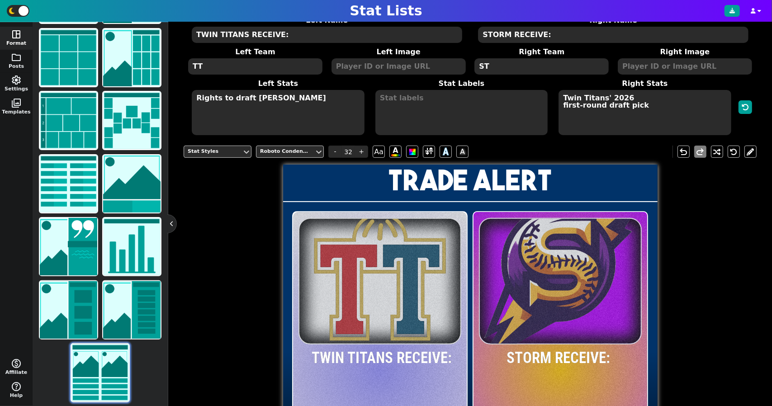
scroll to position [90, 0]
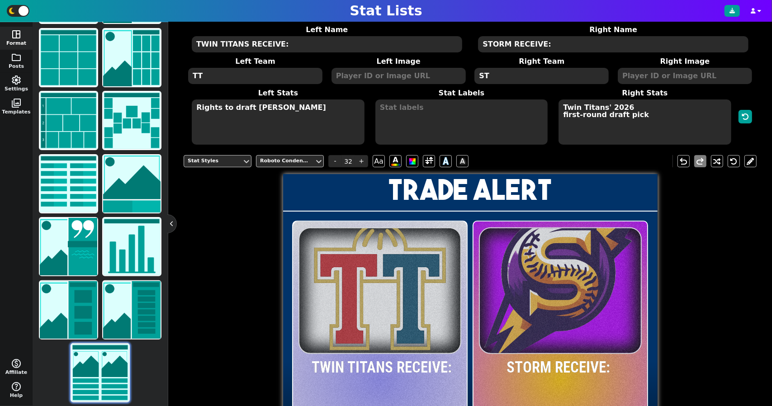
click at [630, 108] on textarea "Twin Titans' 2026 first-round draft pick" at bounding box center [644, 121] width 172 height 45
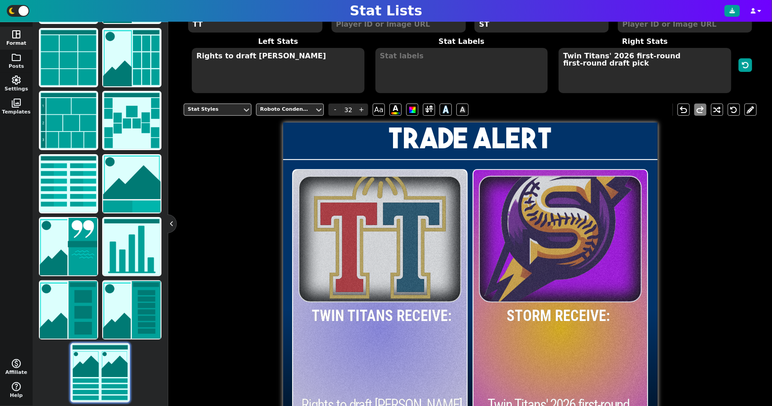
scroll to position [137, 0]
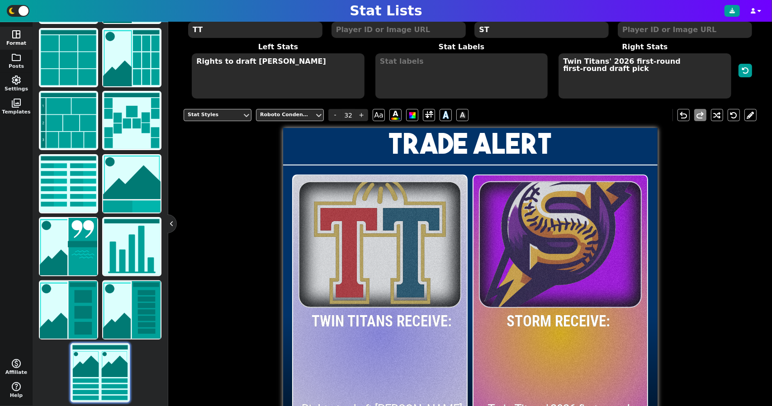
type textarea "Twin Titans' 2026 first-round first-round draft pick"
click at [327, 58] on textarea "Rights to draft Spencer Lorenz" at bounding box center [278, 75] width 172 height 45
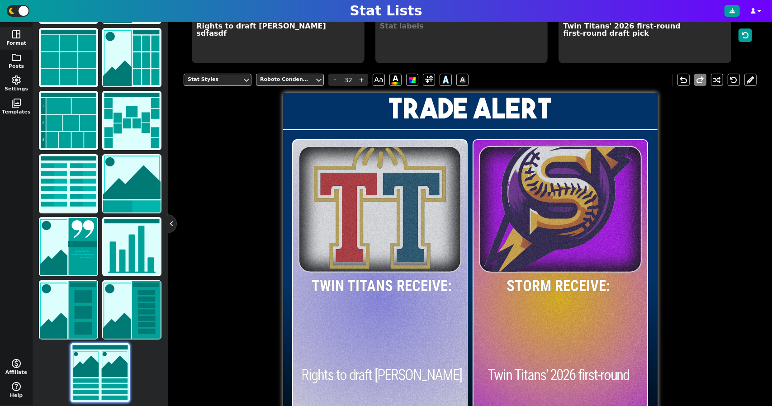
scroll to position [153, 0]
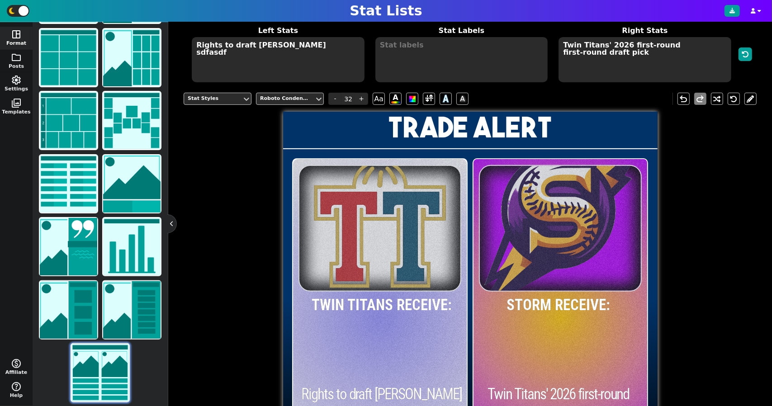
type textarea "Rights to draft Spencer Lorenz sdfasdf"
click at [412, 59] on textarea at bounding box center [461, 59] width 172 height 45
type input "20"
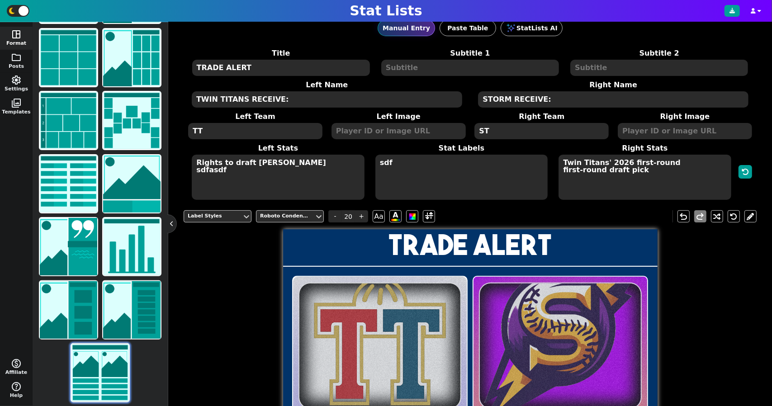
scroll to position [0, 0]
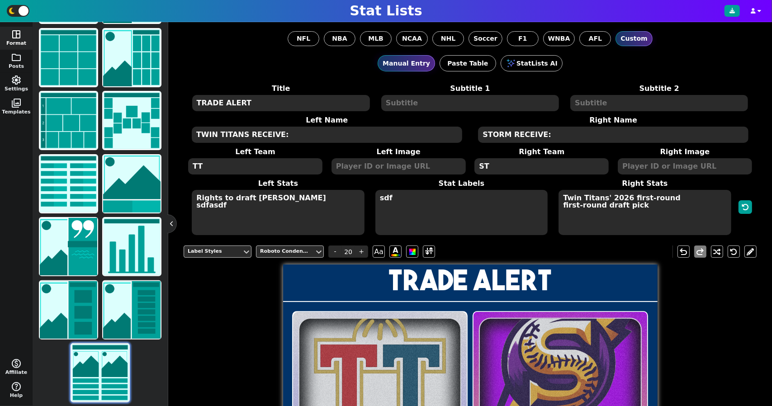
type textarea "sdf"
click at [318, 194] on textarea "Rights to draft Spencer Lorenz sdfasdf" at bounding box center [278, 212] width 172 height 45
type input "32"
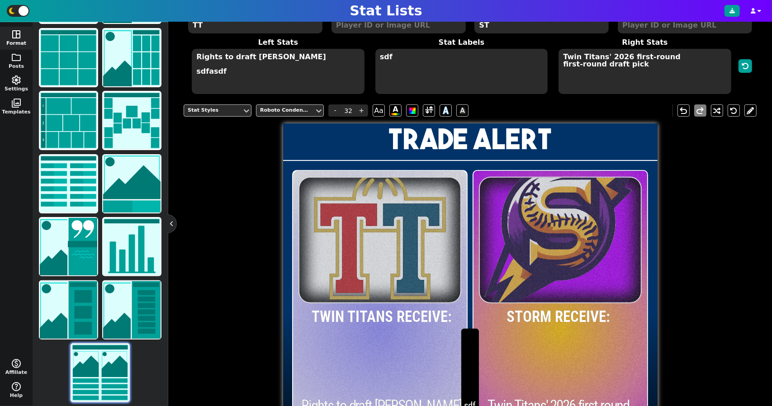
scroll to position [133, 0]
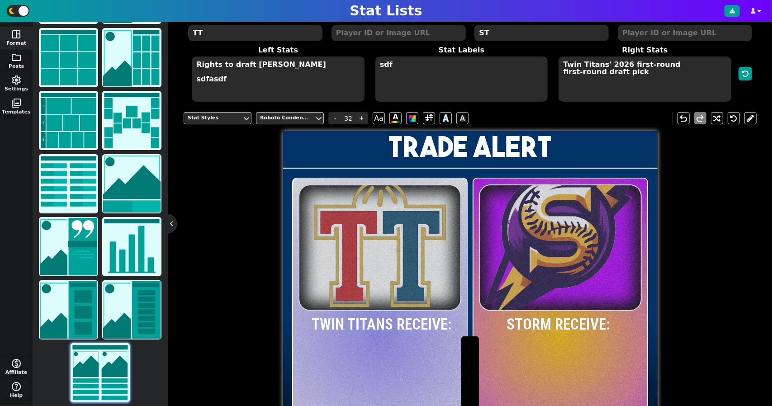
type textarea "Rights to draft Spencer Lorenz sdfasdf"
click at [401, 74] on textarea "sdf" at bounding box center [461, 79] width 172 height 45
type input "20"
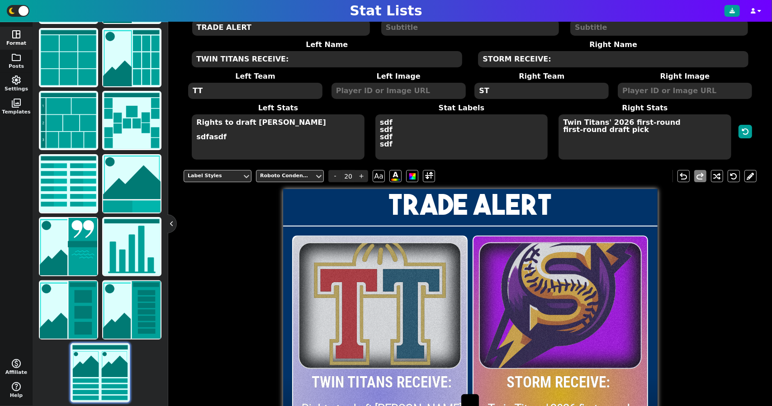
scroll to position [75, 0]
type textarea "sdf sdf sdf sdf"
drag, startPoint x: 230, startPoint y: 136, endPoint x: 190, endPoint y: 137, distance: 39.8
click at [190, 137] on span "Left Stats Rights to draft Spencer Lorenz sdfasdf" at bounding box center [278, 132] width 184 height 58
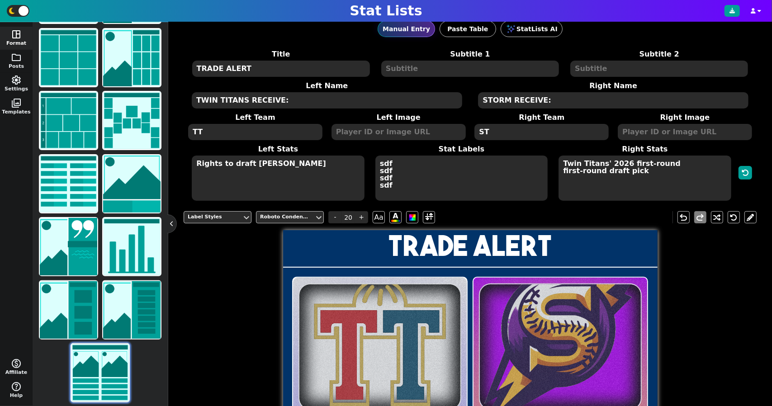
scroll to position [33, 0]
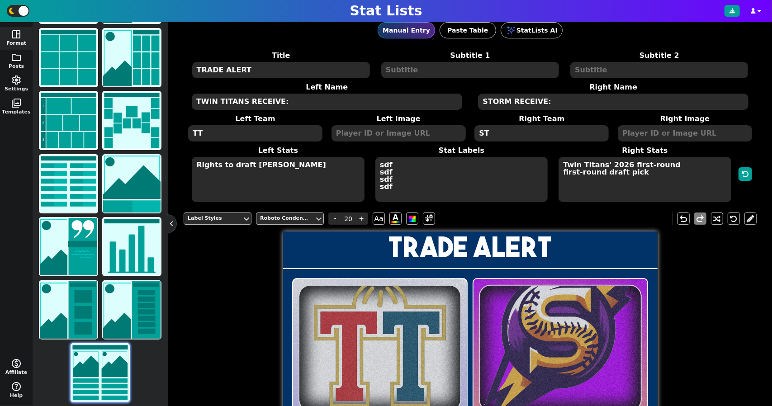
type textarea "Rights to draft Spencer Lorenz"
drag, startPoint x: 597, startPoint y: 170, endPoint x: 551, endPoint y: 170, distance: 45.7
click at [553, 170] on span "Right Stats Twin Titans' 2026 first-round first-round draft pick" at bounding box center [645, 174] width 184 height 58
type textarea "Twin Titans' 2026 first-round draft pick"
click at [613, 170] on textarea "Twin Titans' 2026 first-round draft pick" at bounding box center [644, 179] width 172 height 45
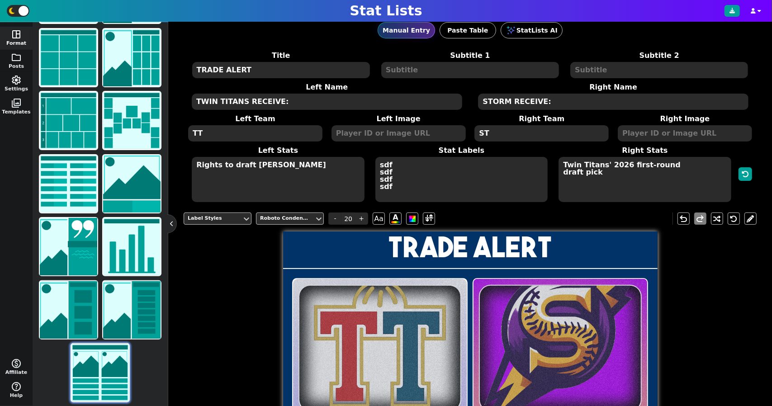
type input "32"
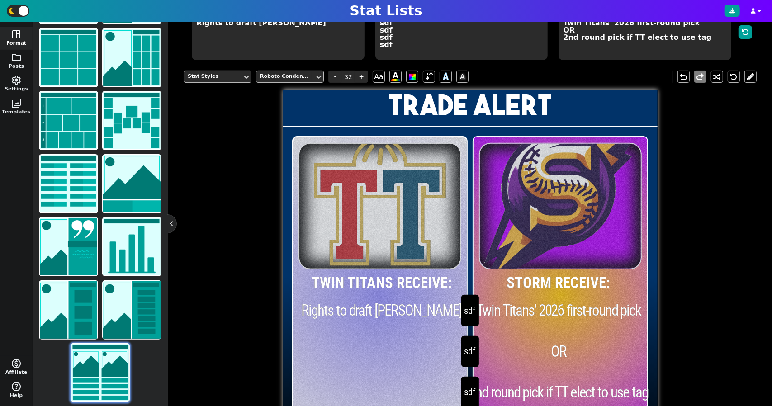
scroll to position [174, 0]
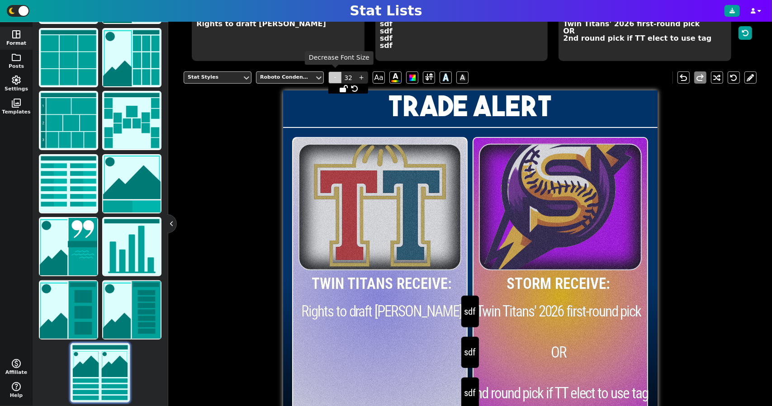
type textarea "Twin Titans' 2026 first-round pick OR 2nd round pick if TT elect to use tag"
click at [337, 75] on span "-" at bounding box center [335, 77] width 14 height 12
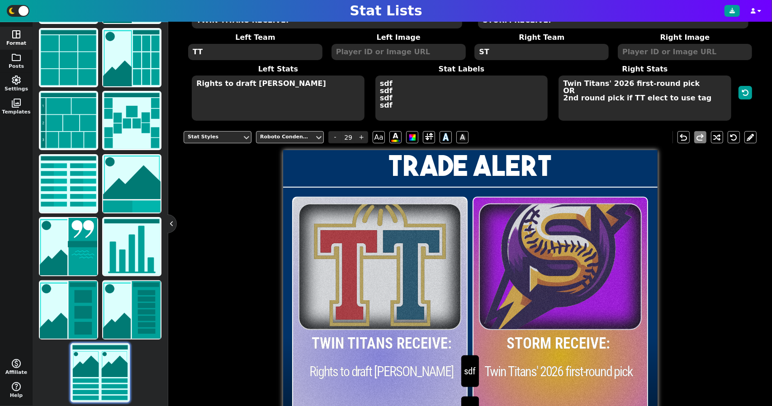
scroll to position [108, 0]
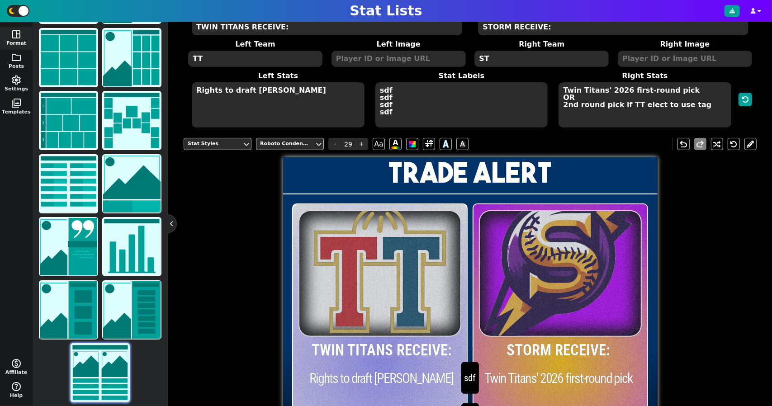
click at [403, 101] on textarea "sdf sdf sdf sdf" at bounding box center [461, 104] width 172 height 45
type input "20"
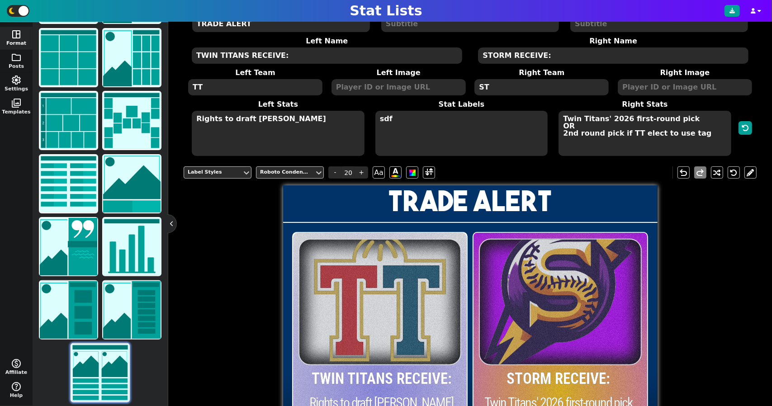
scroll to position [56, 0]
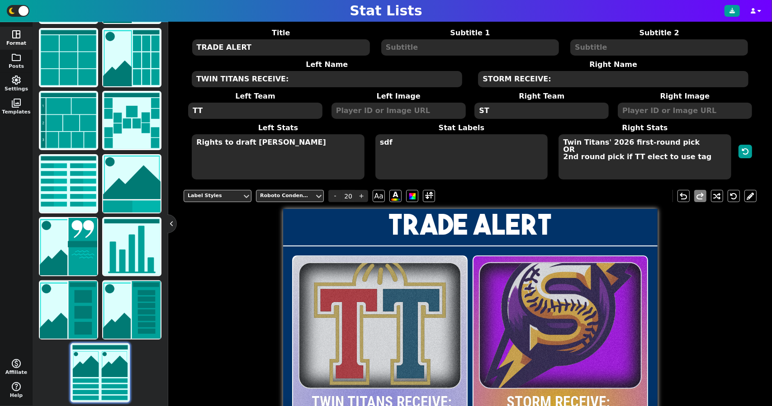
click at [389, 160] on textarea "sdf" at bounding box center [461, 156] width 172 height 45
type textarea "s"
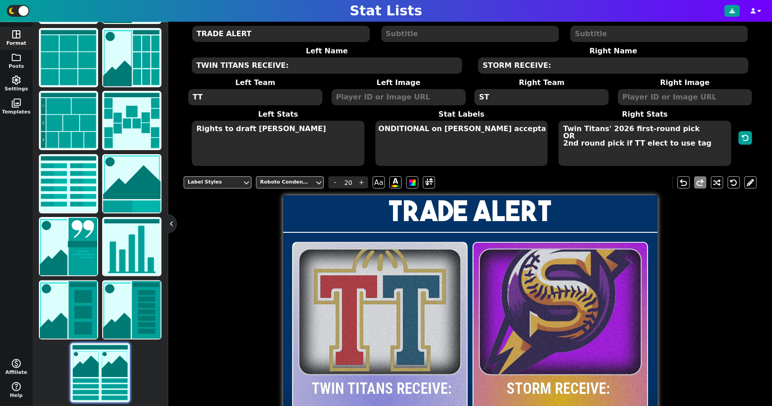
scroll to position [0, 18]
type textarea "CONDITIONAL on Matthew Pilger's acceptance to ND"
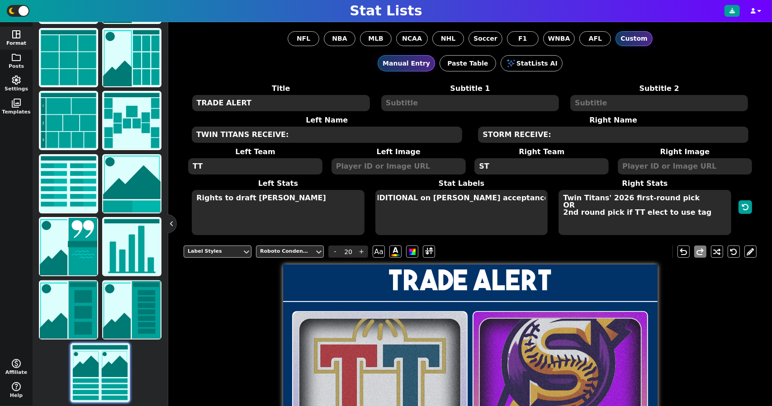
drag, startPoint x: 377, startPoint y: 218, endPoint x: 552, endPoint y: 231, distance: 175.0
click at [552, 231] on span "Left Stats Rights to draft Spencer Lorenz Stat Labels CONDITIONAL on Matthew Pi…" at bounding box center [461, 207] width 550 height 58
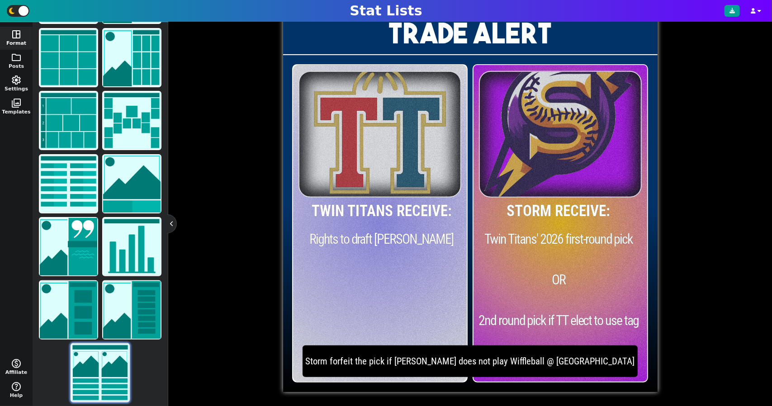
scroll to position [0, 0]
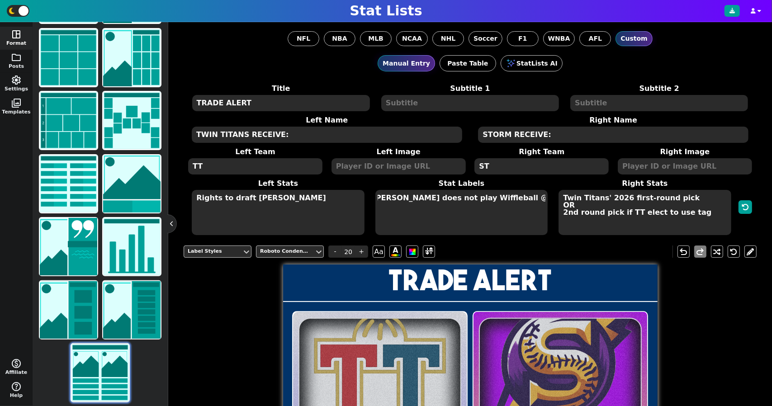
type textarea "Storm forfeit the pick if Matthew Pilger does not play Wiffleball @ Notre Dame"
click at [315, 193] on textarea "Rights to draft Spencer Lorenz" at bounding box center [278, 212] width 172 height 45
type input "29"
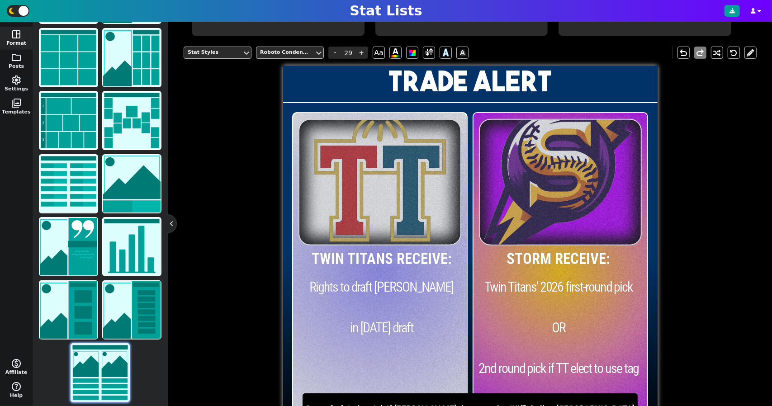
scroll to position [199, 0]
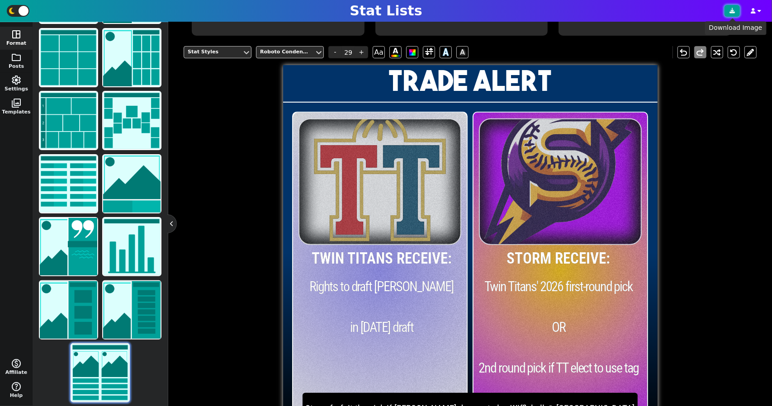
type textarea "Rights to draft Spencer Lorenz in 2025 draft"
click at [733, 15] on button at bounding box center [731, 11] width 15 height 12
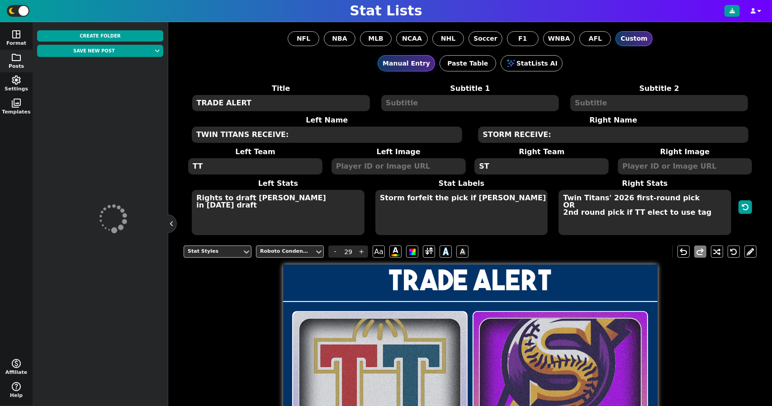
scroll to position [0, 106]
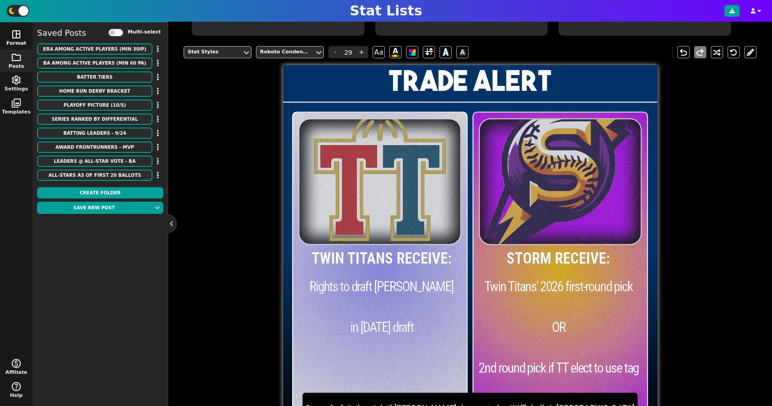
click at [18, 35] on span "space_dashboard" at bounding box center [16, 34] width 11 height 11
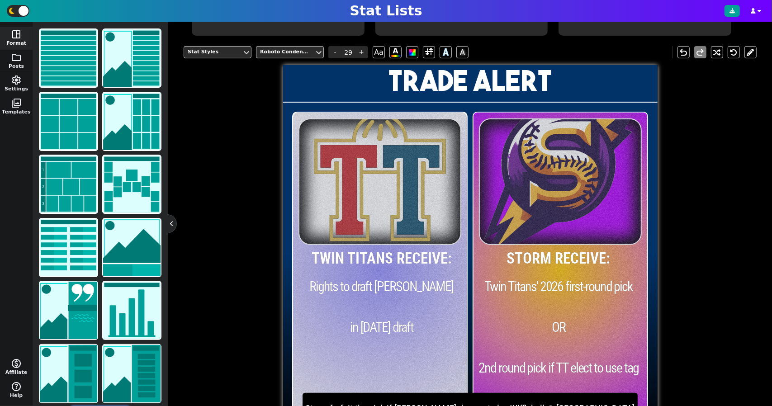
click at [15, 33] on span "space_dashboard" at bounding box center [16, 34] width 11 height 11
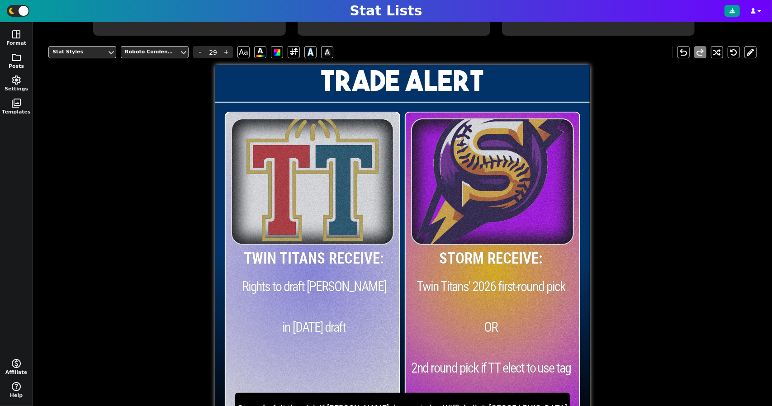
click at [23, 54] on button "folder Posts" at bounding box center [16, 61] width 33 height 23
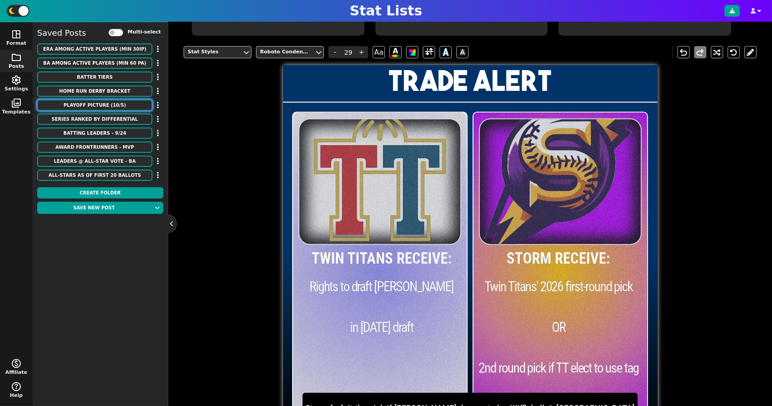
click at [122, 106] on button "Playoff Picture (10/5)" at bounding box center [94, 104] width 115 height 11
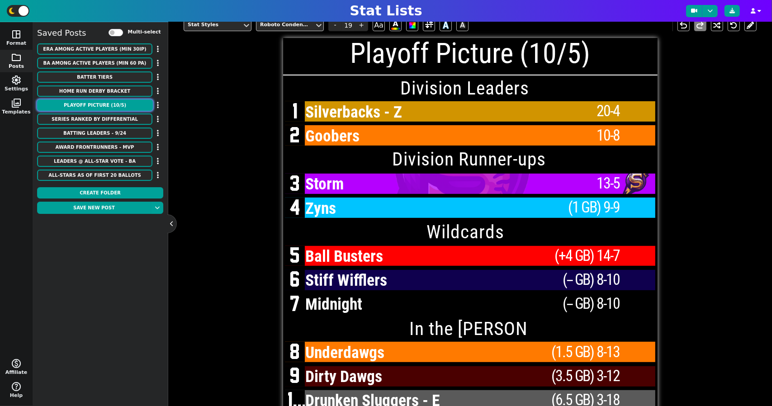
type input "19"
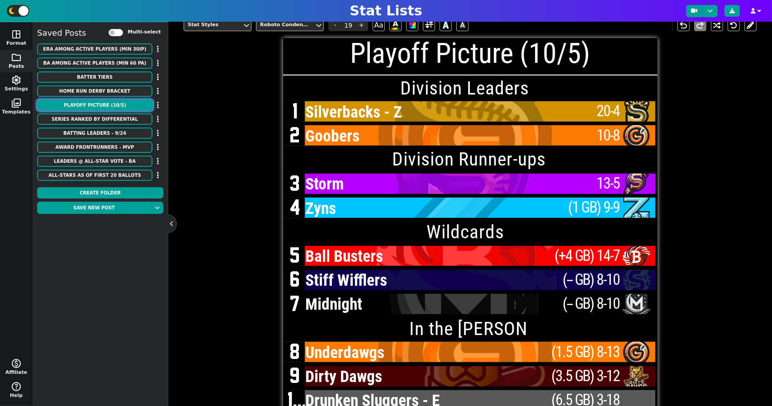
scroll to position [220, 0]
